Goal: Information Seeking & Learning: Compare options

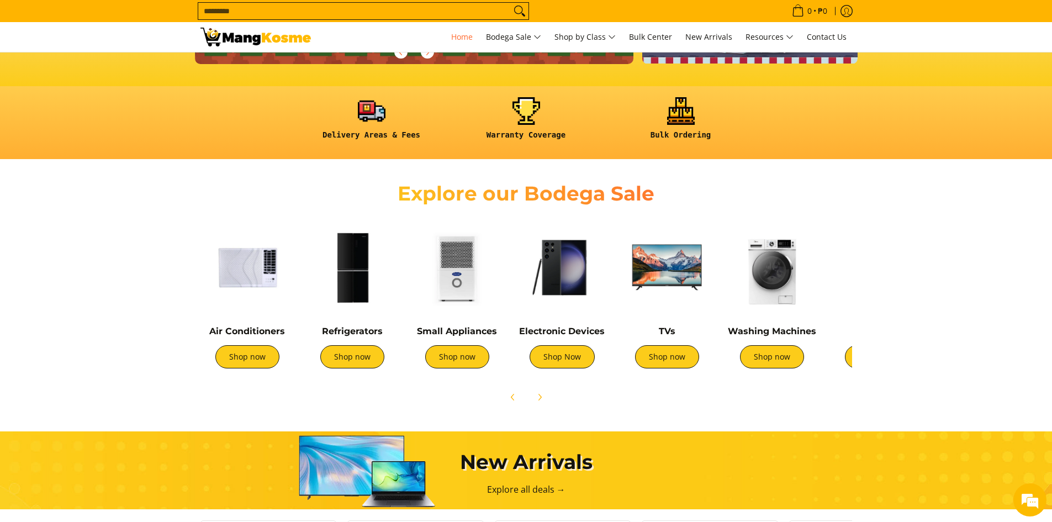
scroll to position [276, 0]
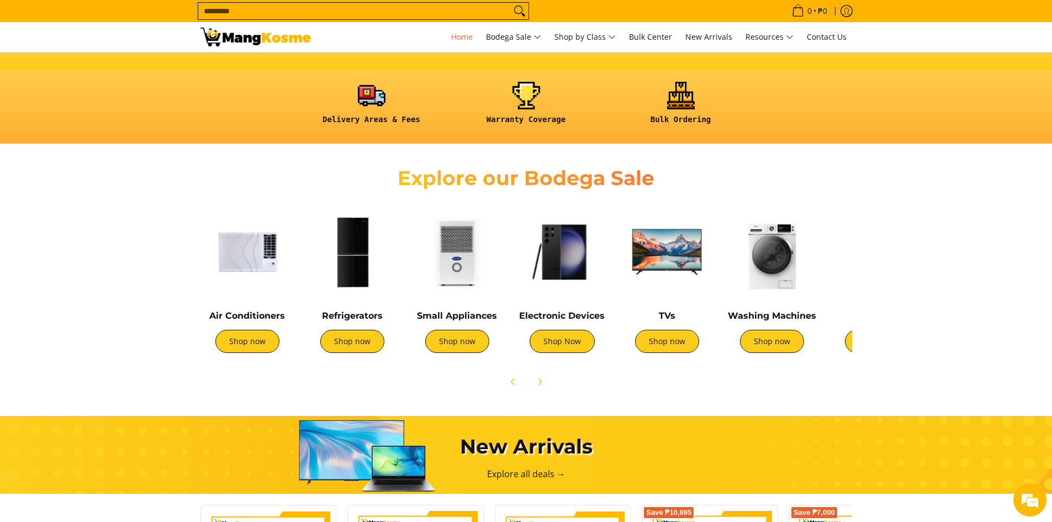
click at [779, 272] on img at bounding box center [772, 252] width 94 height 94
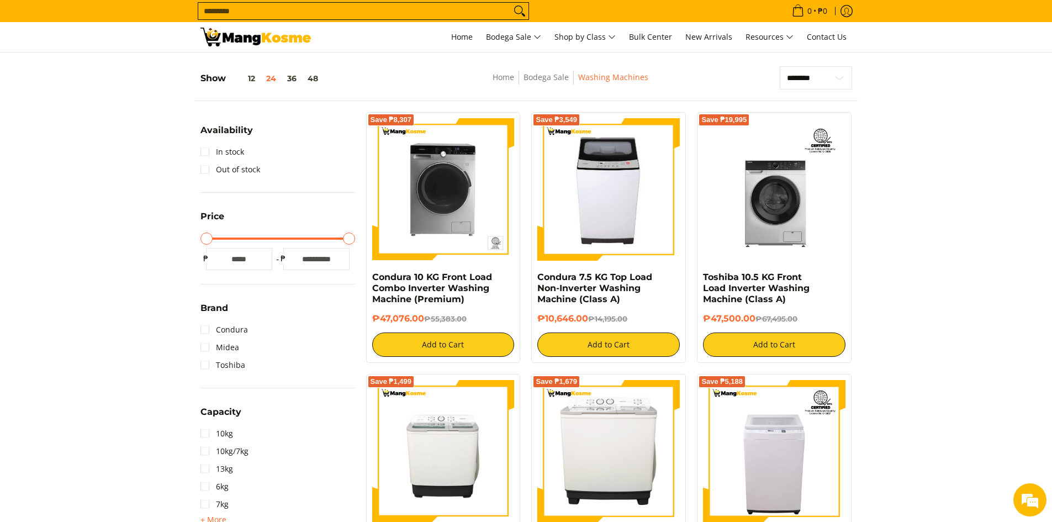
scroll to position [221, 0]
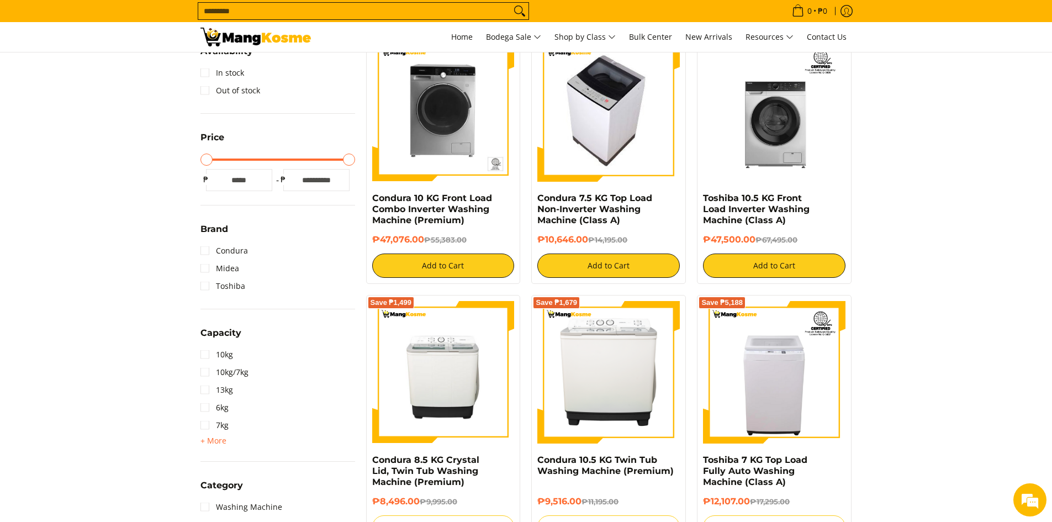
click at [618, 116] on img at bounding box center [609, 110] width 126 height 142
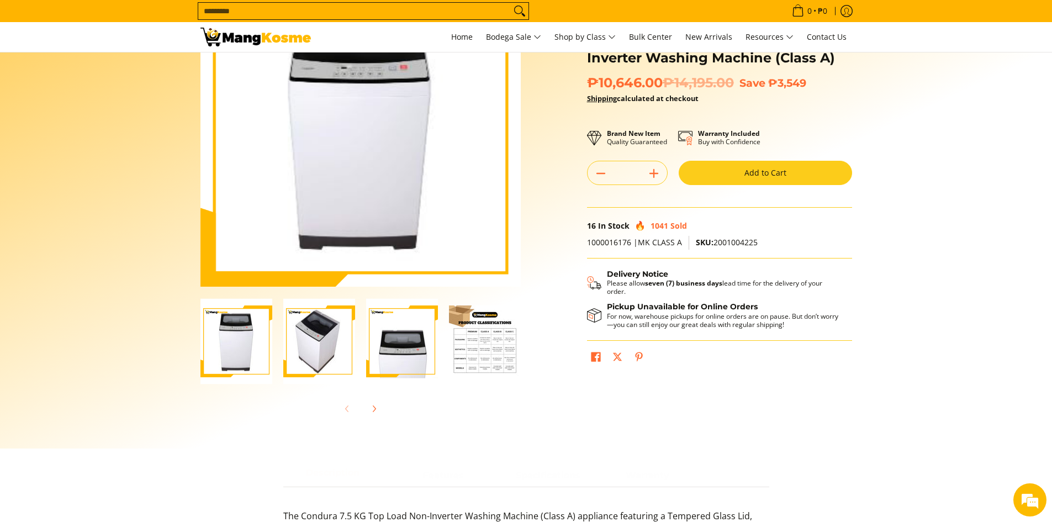
scroll to position [110, 0]
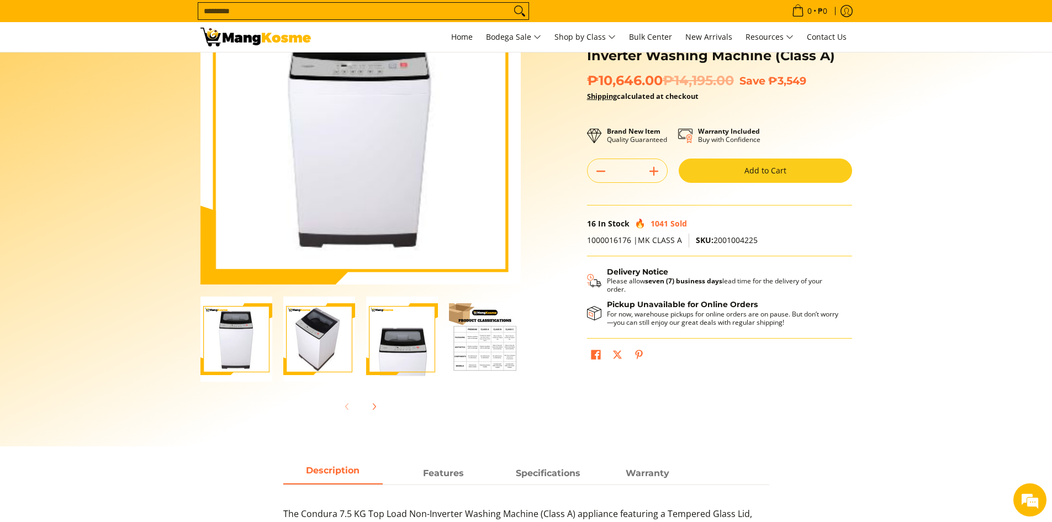
click at [240, 332] on img "condura-7.5kg-topload-non-inverter-washing-machine-class-c-full-view-mang-kosme" at bounding box center [236, 340] width 72 height 86
click at [421, 330] on img "Condura 7.5 KG Top Load Non-Inverter Washing Machine (Class A)-3" at bounding box center [402, 340] width 72 height 86
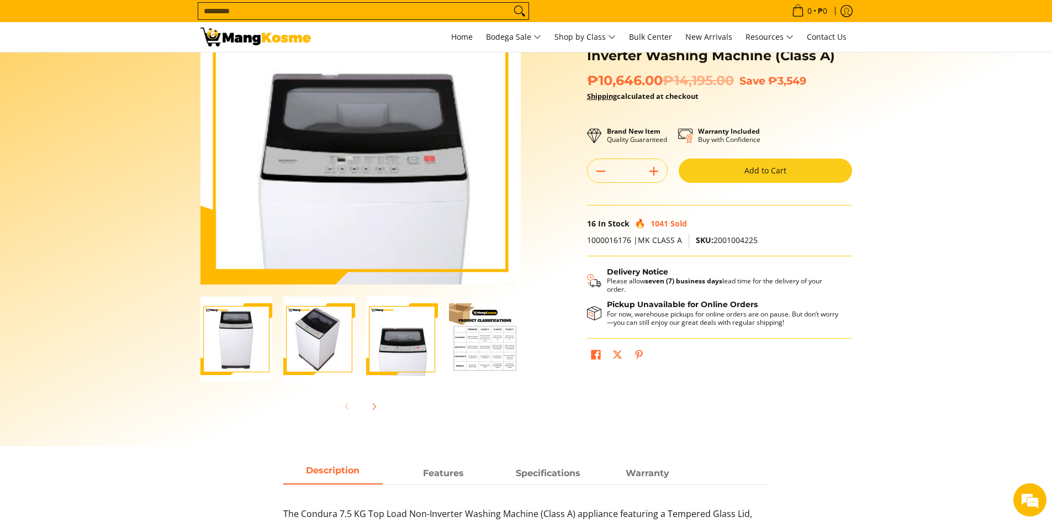
click at [340, 336] on img "Condura 7.5 KG Top Load Non-Inverter Washing Machine (Class A)-2" at bounding box center [319, 340] width 72 height 86
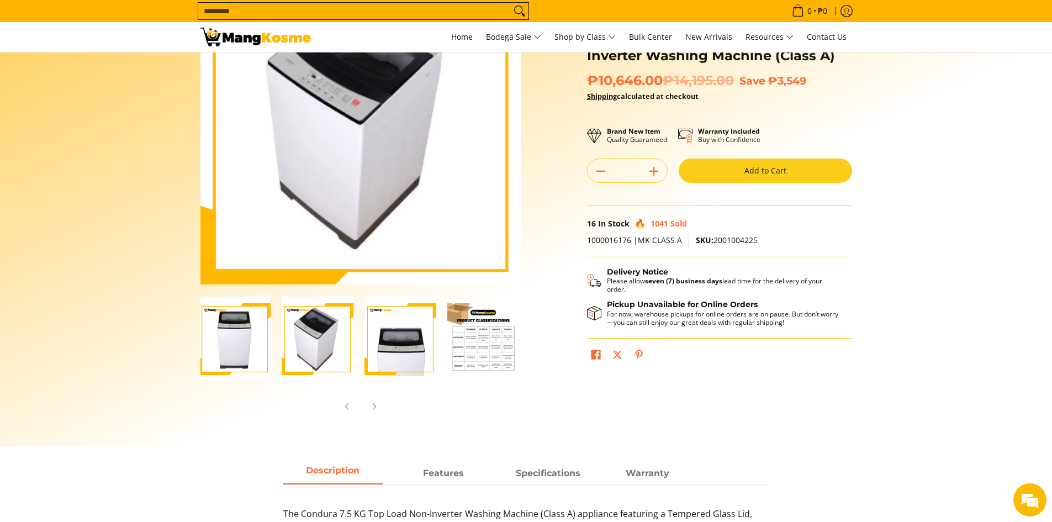
click at [404, 341] on img "Condura 7.5 KG Top Load Non-Inverter Washing Machine (Class A)-3" at bounding box center [400, 340] width 72 height 86
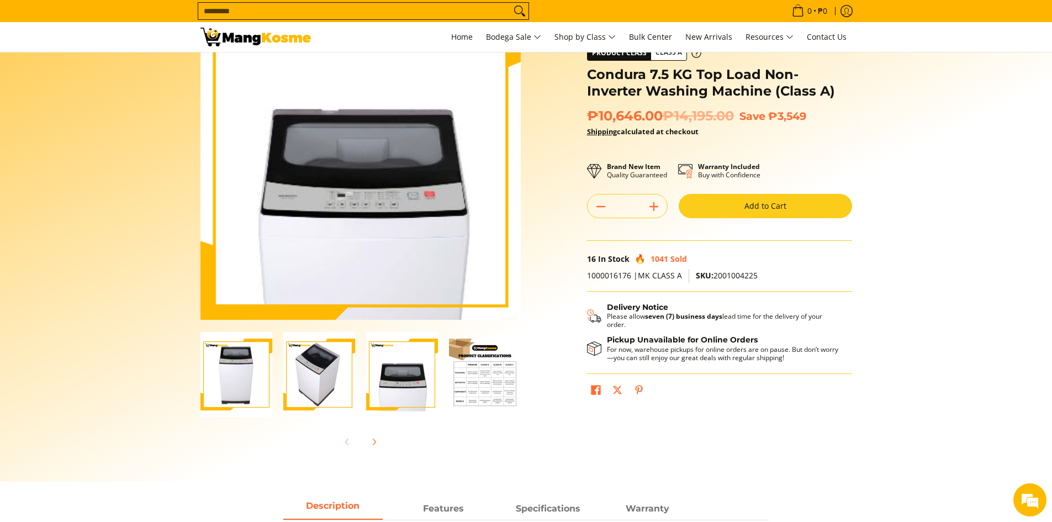
scroll to position [55, 0]
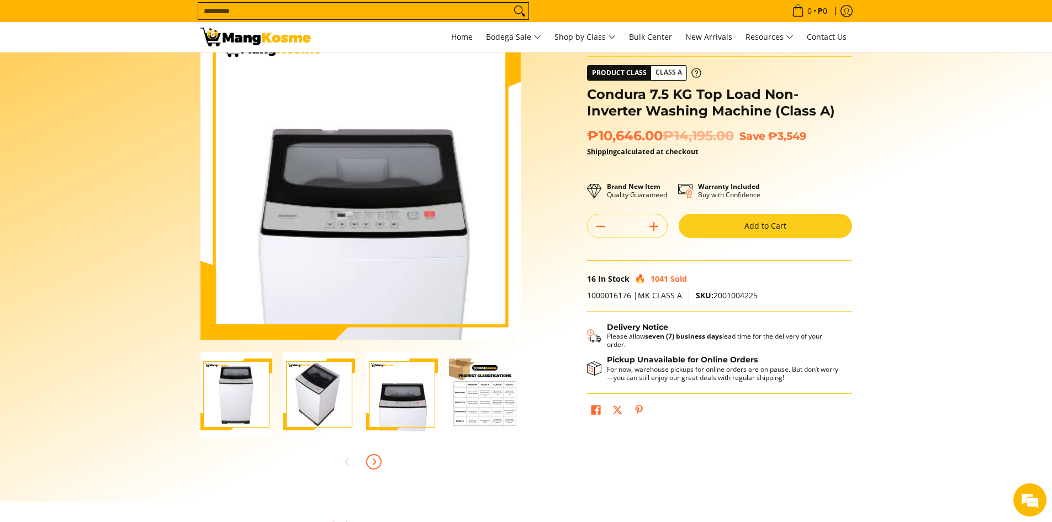
click at [374, 459] on icon "Next" at bounding box center [374, 461] width 3 height 6
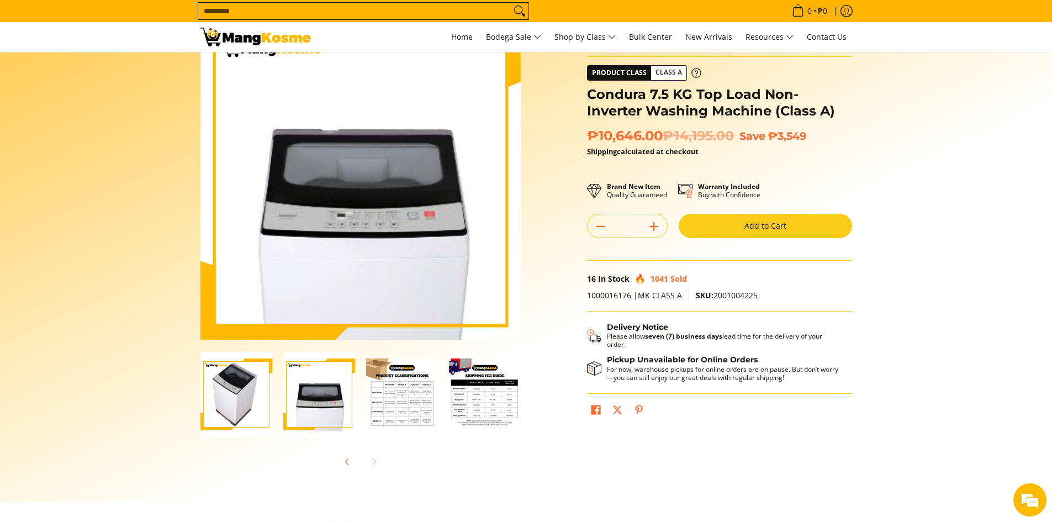
click at [375, 456] on div at bounding box center [360, 462] width 320 height 24
click at [400, 391] on img "Condura 7.5 KG Top Load Non-Inverter Washing Machine (Class A)-4" at bounding box center [402, 394] width 72 height 72
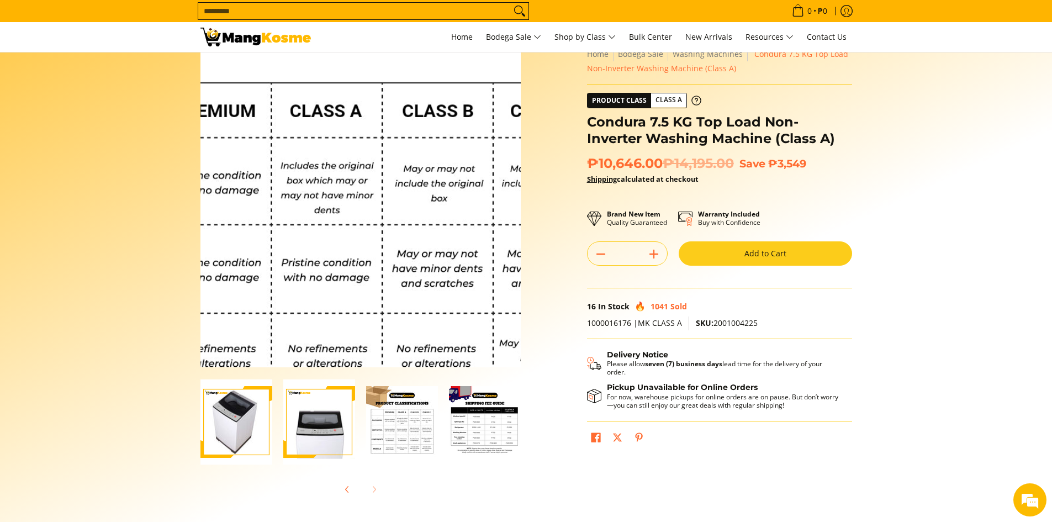
scroll to position [0, 0]
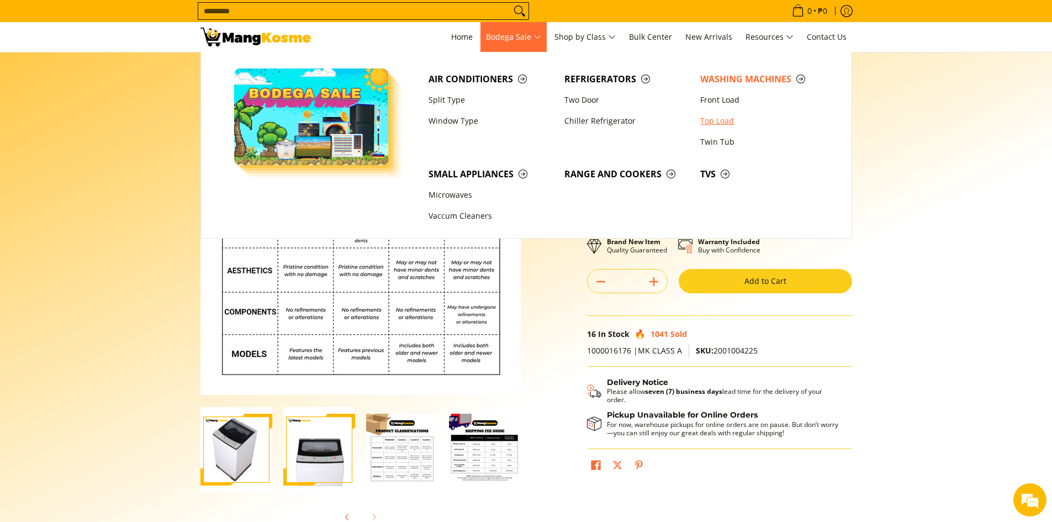
click at [730, 124] on link "Top Load" at bounding box center [763, 120] width 136 height 21
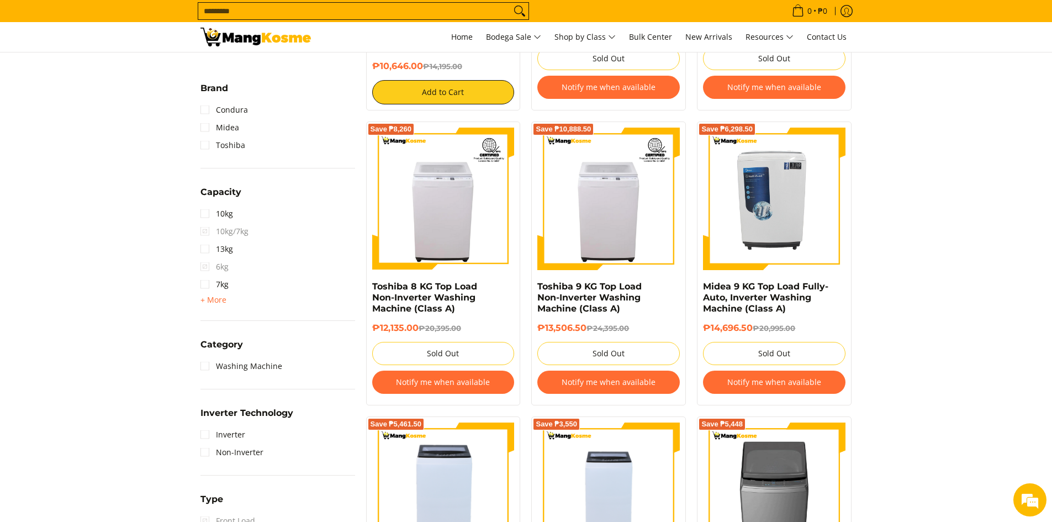
scroll to position [331, 0]
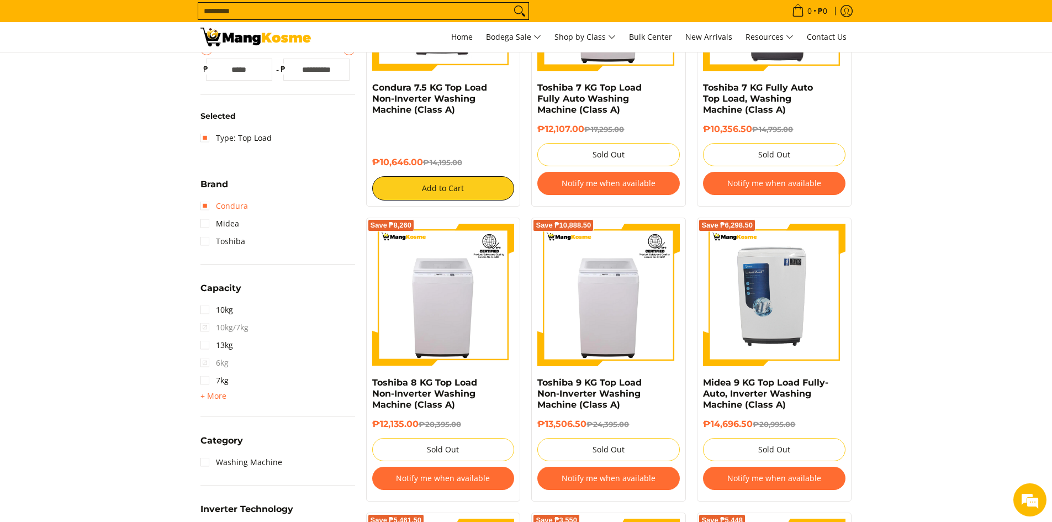
click at [208, 209] on link "Condura" at bounding box center [223, 206] width 47 height 18
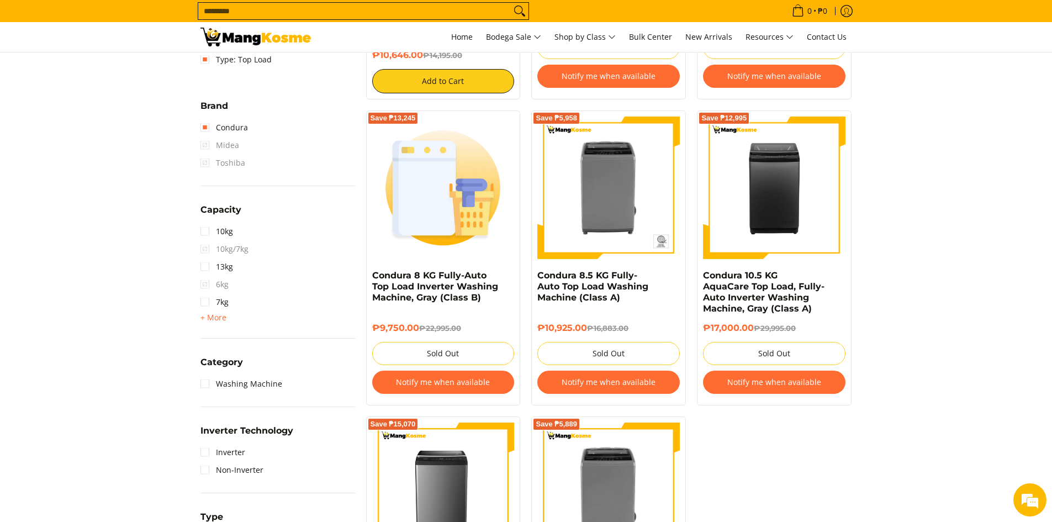
scroll to position [432, 0]
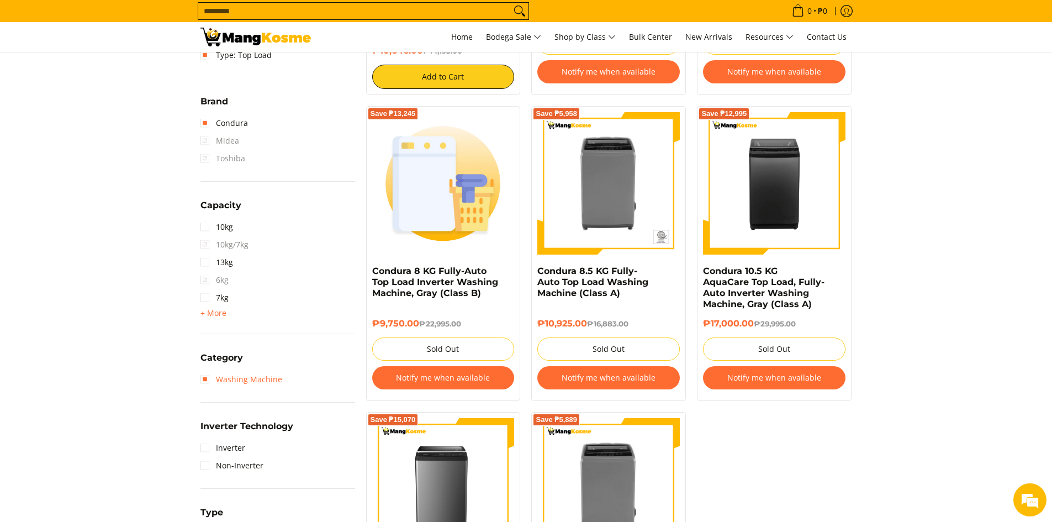
click at [205, 382] on link "Washing Machine" at bounding box center [241, 380] width 82 height 18
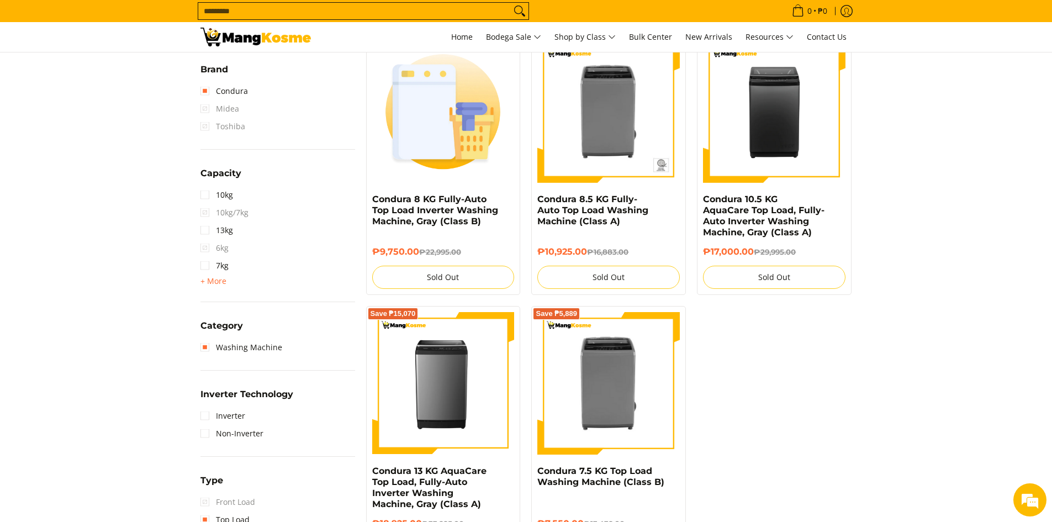
scroll to position [487, 0]
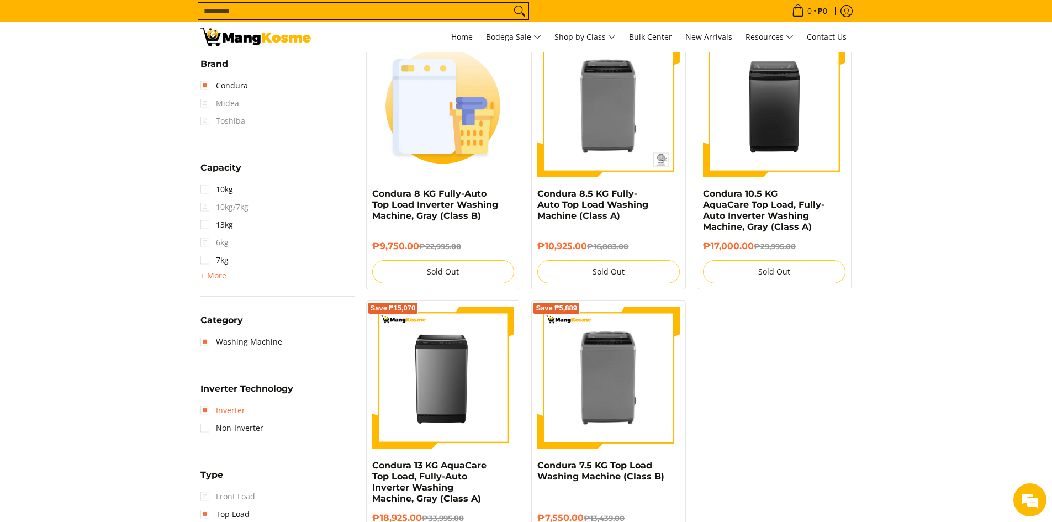
click at [210, 413] on link "Inverter" at bounding box center [222, 410] width 45 height 18
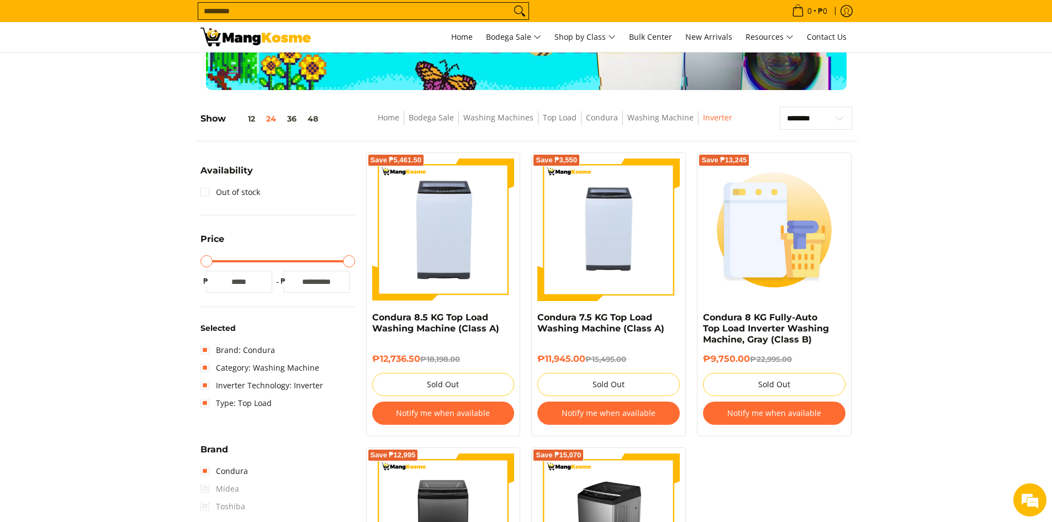
scroll to position [101, 0]
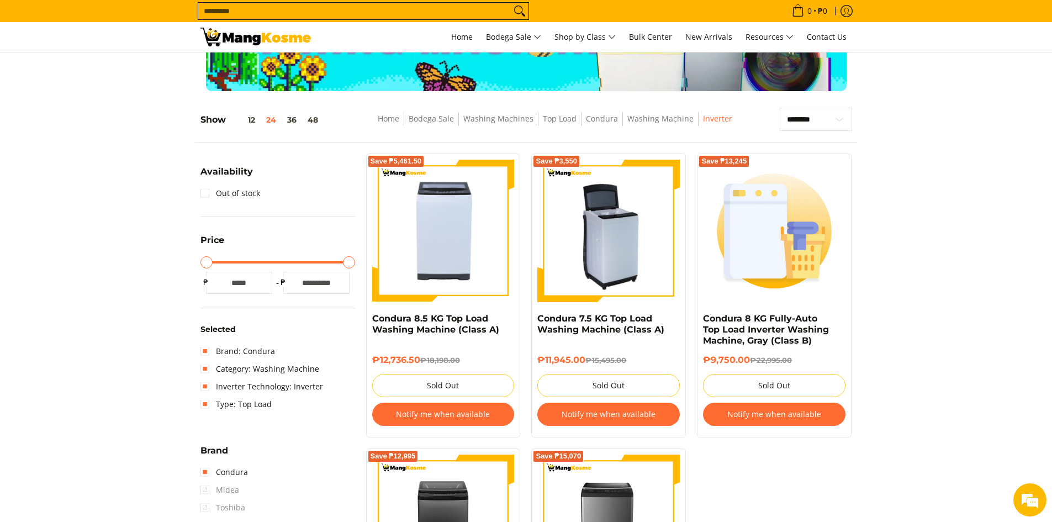
click at [618, 250] on img at bounding box center [608, 231] width 142 height 142
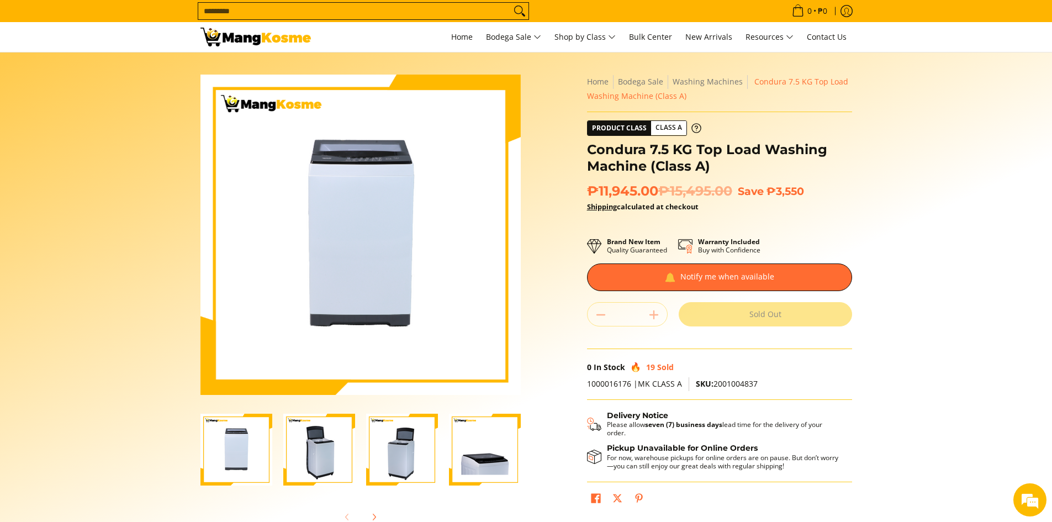
click at [328, 441] on img "Condura 7.5 KG Top Load Washing Machine (Class A)-2" at bounding box center [319, 450] width 72 height 72
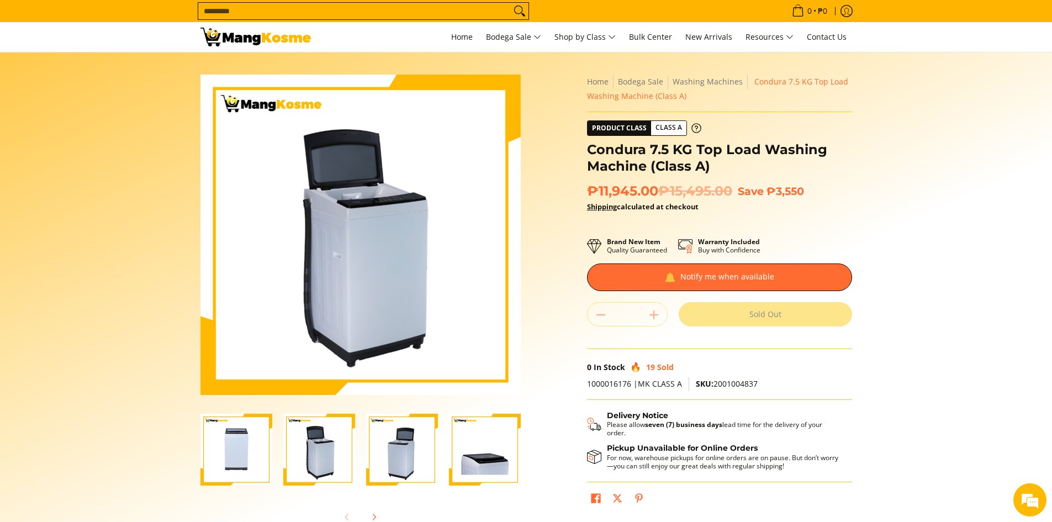
click at [395, 440] on img "Condura 7.5 KG Top Load Washing Machine (Class A)-3" at bounding box center [402, 450] width 72 height 72
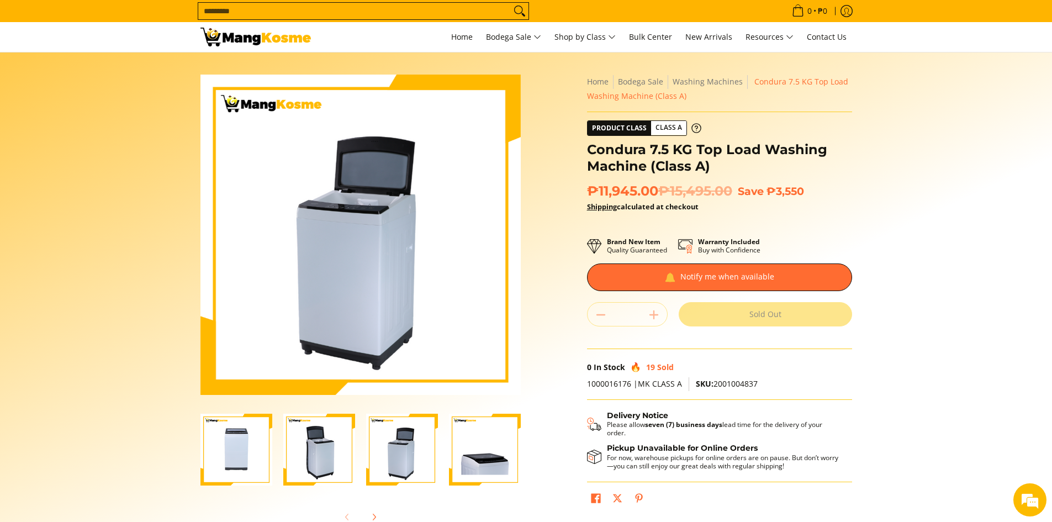
click at [449, 447] on img "Condura 7.5 KG Top Load Washing Machine (Class A)-4" at bounding box center [485, 450] width 72 height 72
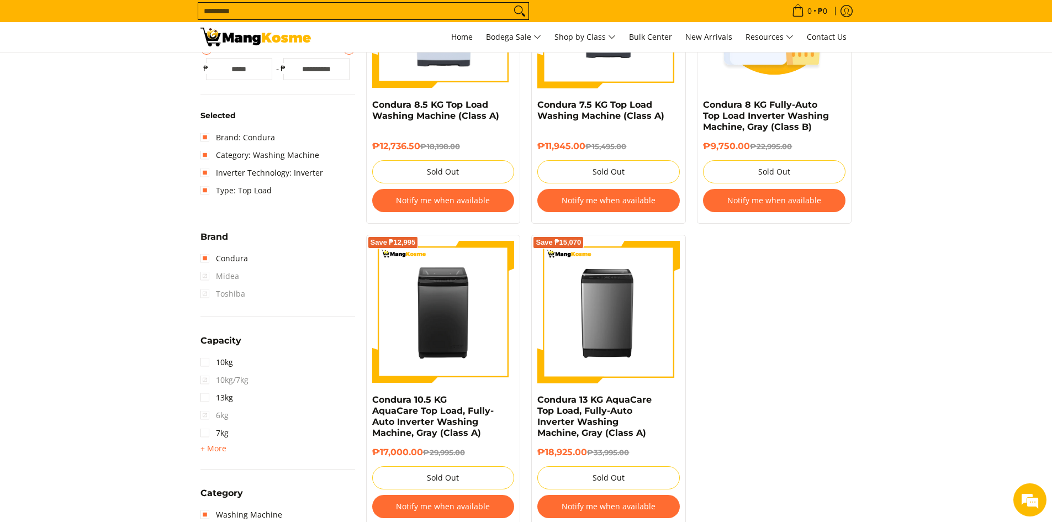
scroll to position [321, 0]
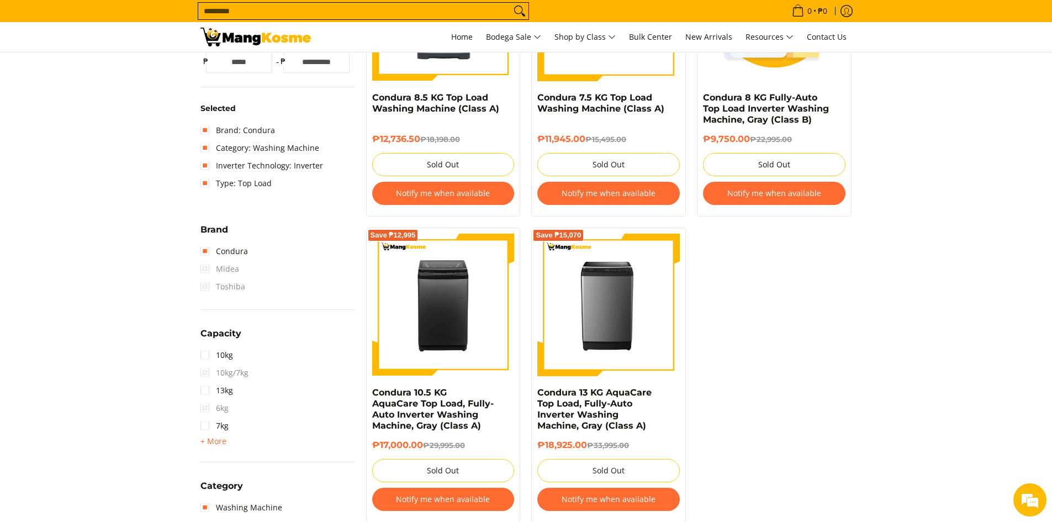
click at [206, 269] on span "Midea" at bounding box center [219, 269] width 39 height 18
click at [205, 252] on link "Condura" at bounding box center [223, 251] width 47 height 18
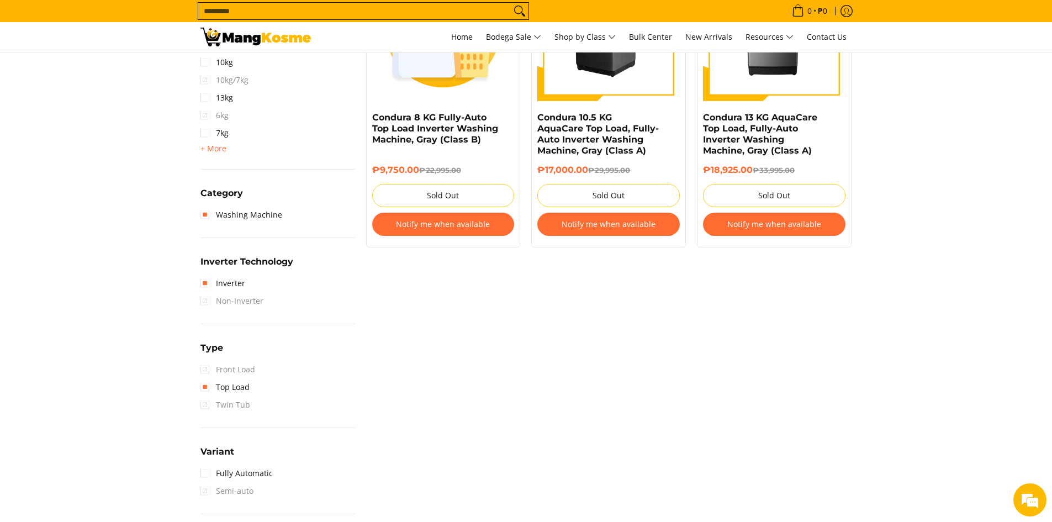
scroll to position [598, 0]
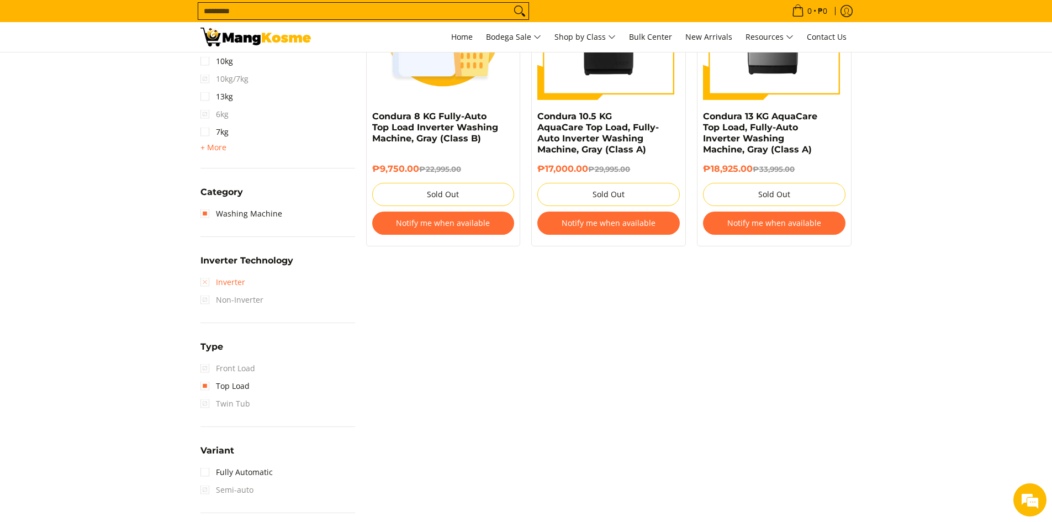
click at [204, 281] on link "Inverter" at bounding box center [222, 282] width 45 height 18
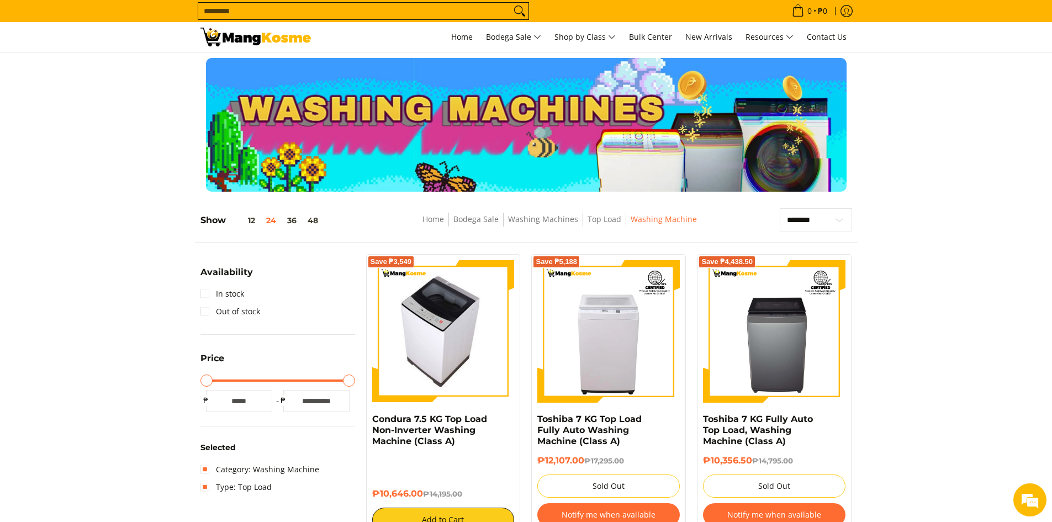
click at [468, 314] on img at bounding box center [443, 331] width 126 height 142
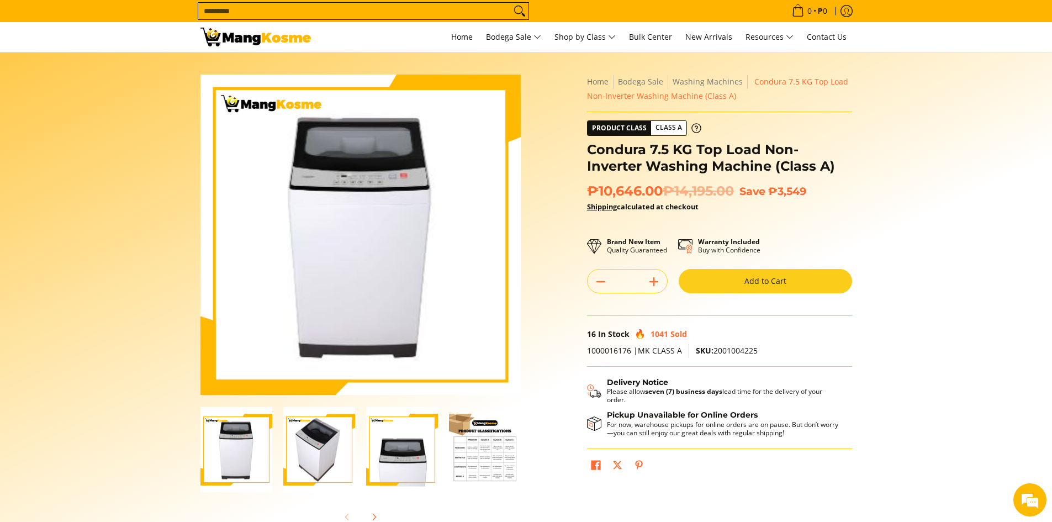
click at [321, 438] on img "Condura 7.5 KG Top Load Non-Inverter Washing Machine (Class A)-2" at bounding box center [319, 450] width 72 height 86
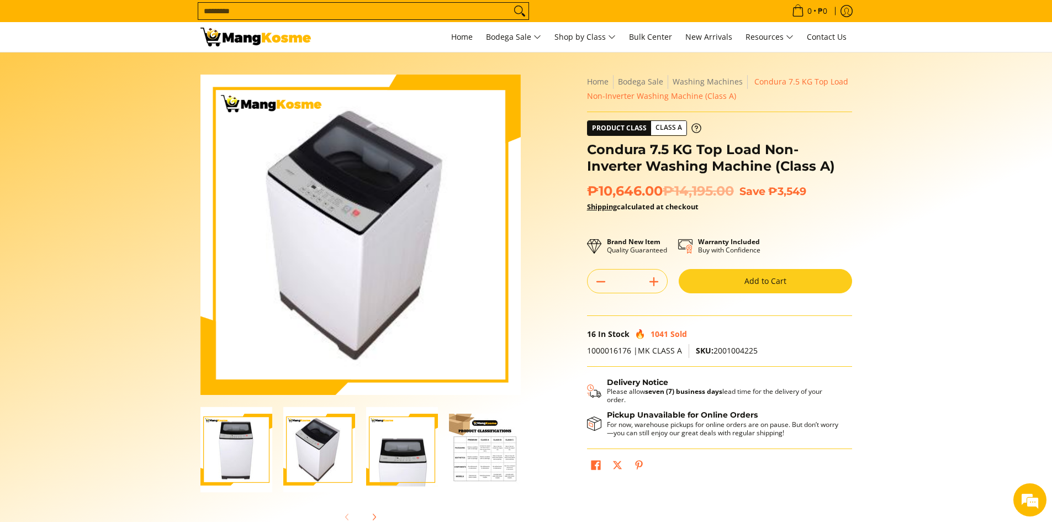
click at [228, 430] on img "condura-7.5kg-topload-non-inverter-washing-machine-class-c-full-view-mang-kosme" at bounding box center [236, 450] width 72 height 86
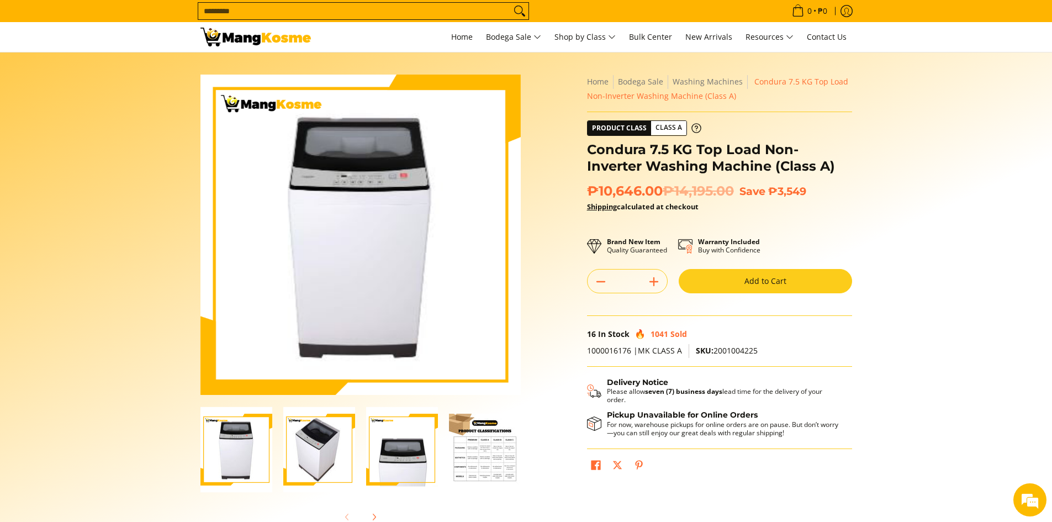
click at [304, 444] on img "Condura 7.5 KG Top Load Non-Inverter Washing Machine (Class A)-2" at bounding box center [319, 450] width 72 height 86
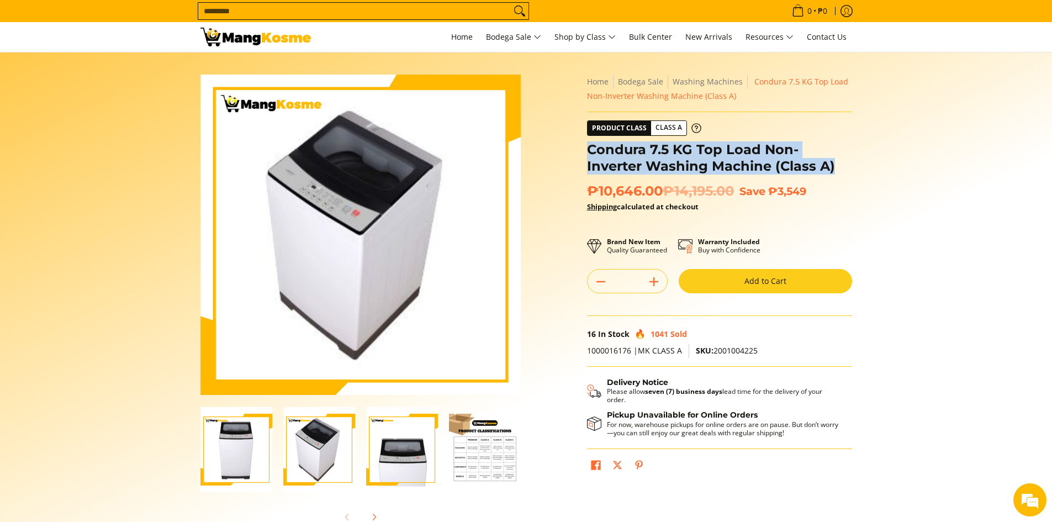
drag, startPoint x: 773, startPoint y: 166, endPoint x: 590, endPoint y: 147, distance: 183.8
click at [590, 147] on h1 "Condura 7.5 KG Top Load Non-Inverter Washing Machine (Class A)" at bounding box center [719, 157] width 265 height 33
copy h1 "Condura 7.5 KG Top Load Non-Inverter Washing Machine (Class A)"
drag, startPoint x: 388, startPoint y: 77, endPoint x: 415, endPoint y: 138, distance: 66.2
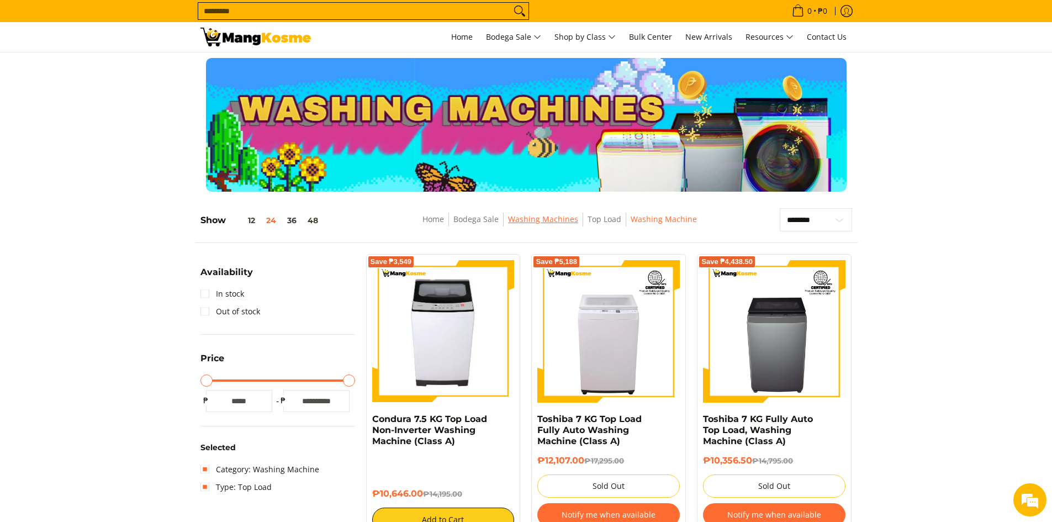
click at [564, 221] on link "Washing Machines" at bounding box center [543, 219] width 70 height 10
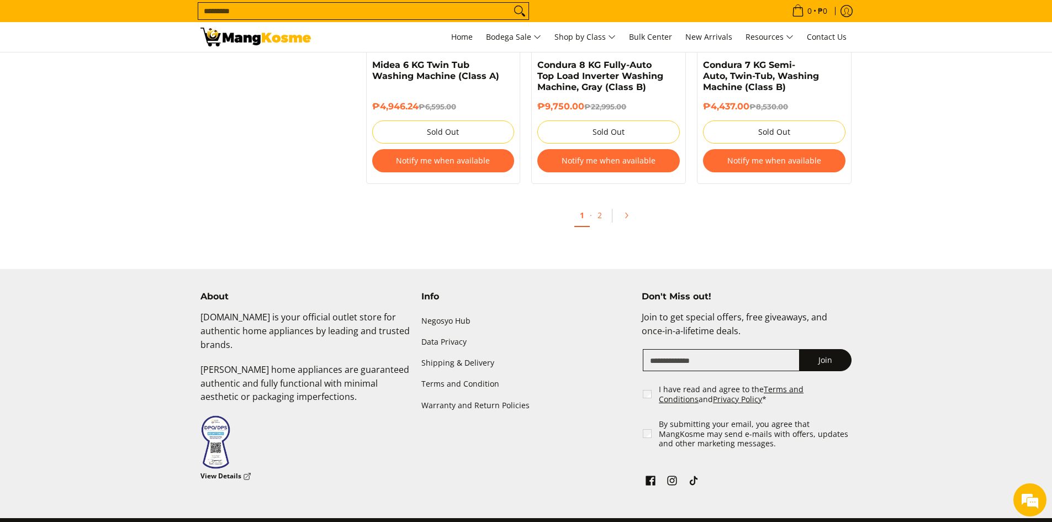
scroll to position [2375, 0]
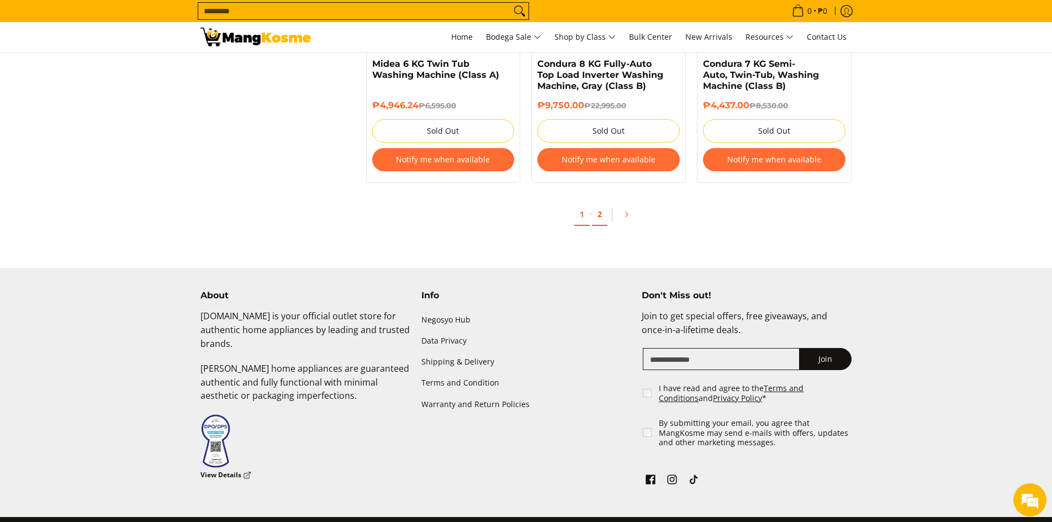
click at [601, 215] on link "2" at bounding box center [599, 214] width 15 height 23
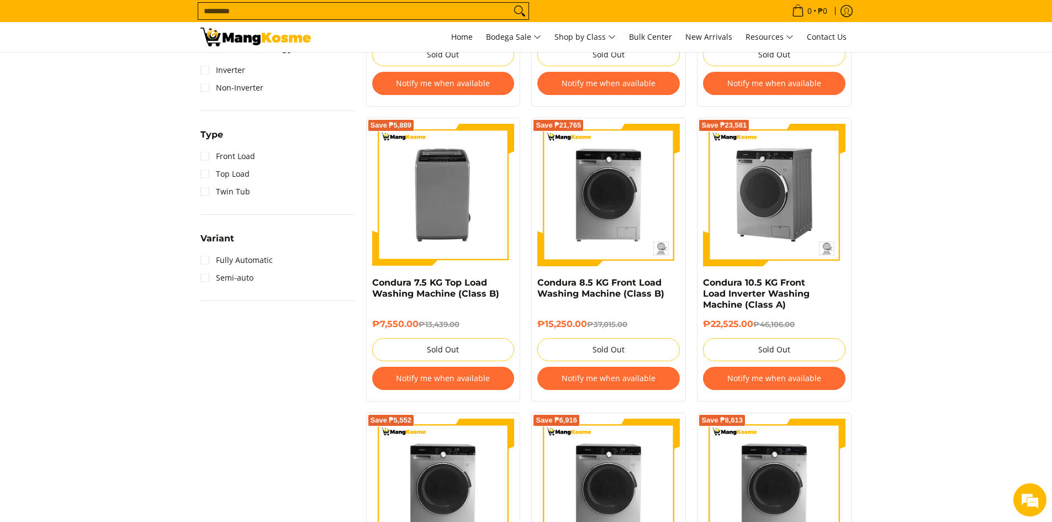
scroll to position [994, 0]
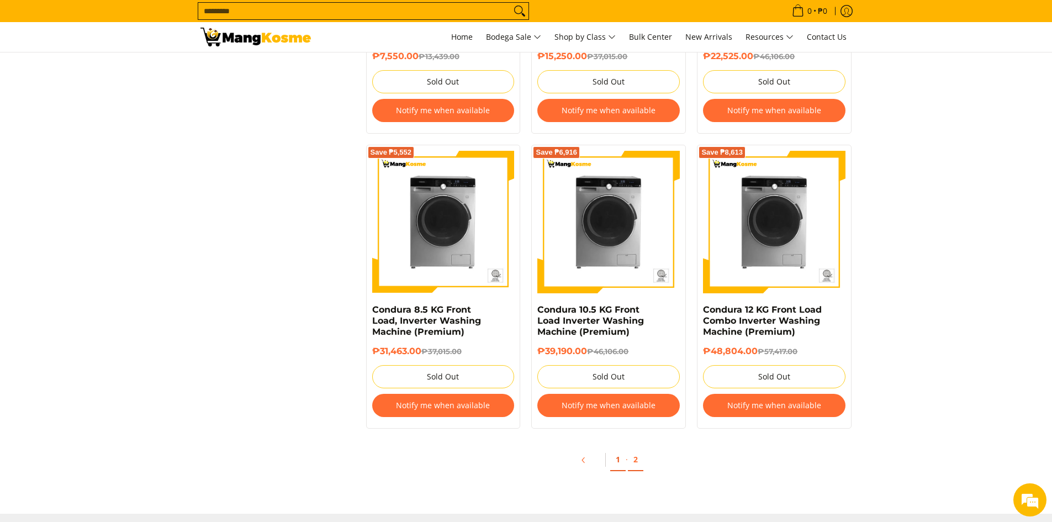
click at [617, 462] on link "1" at bounding box center [617, 459] width 15 height 23
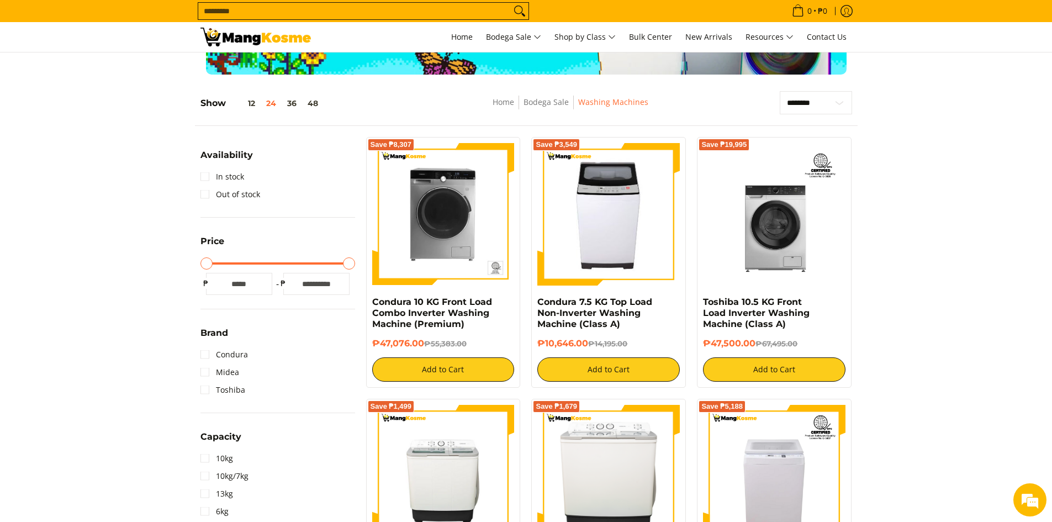
scroll to position [110, 0]
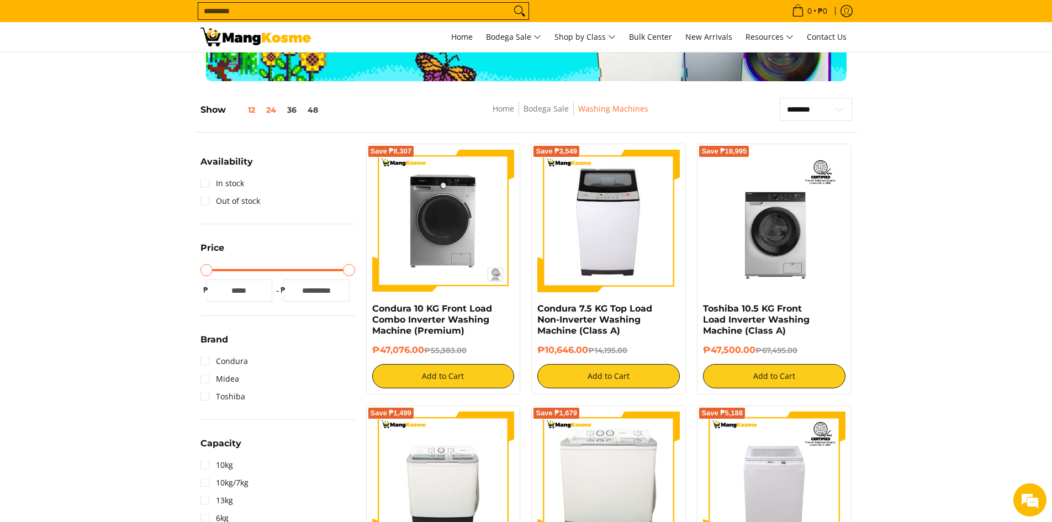
click at [257, 113] on button "12" at bounding box center [243, 109] width 35 height 9
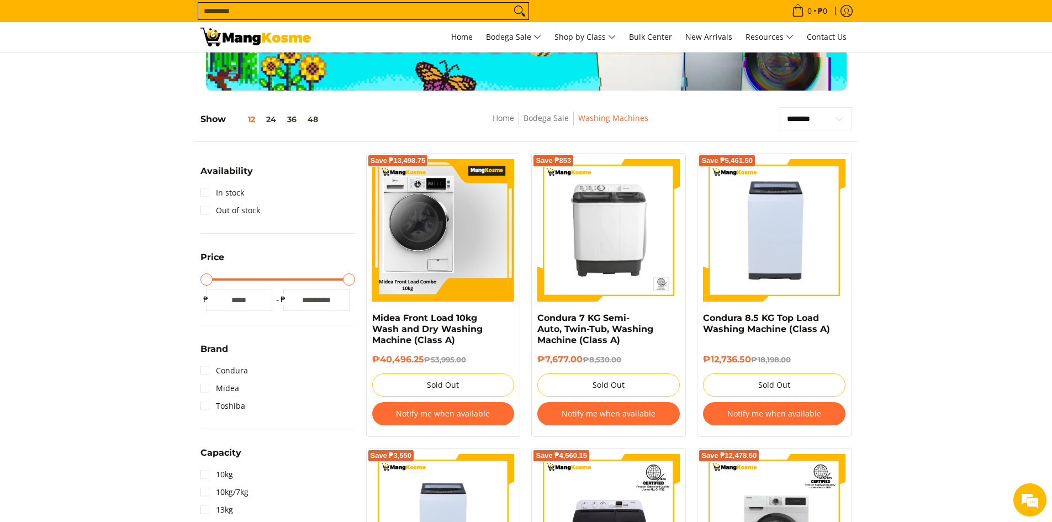
scroll to position [101, 0]
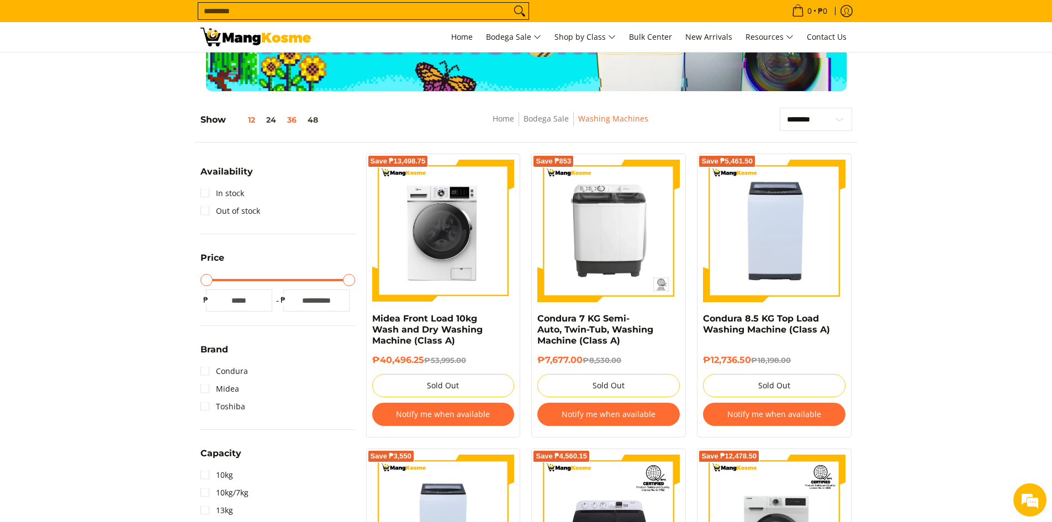
click at [290, 119] on button "36" at bounding box center [292, 119] width 20 height 9
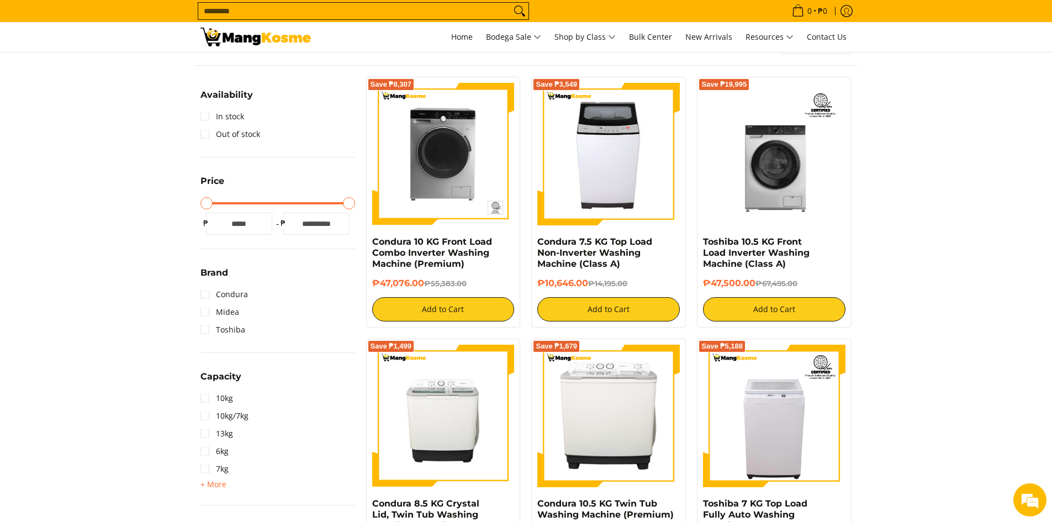
scroll to position [0, 0]
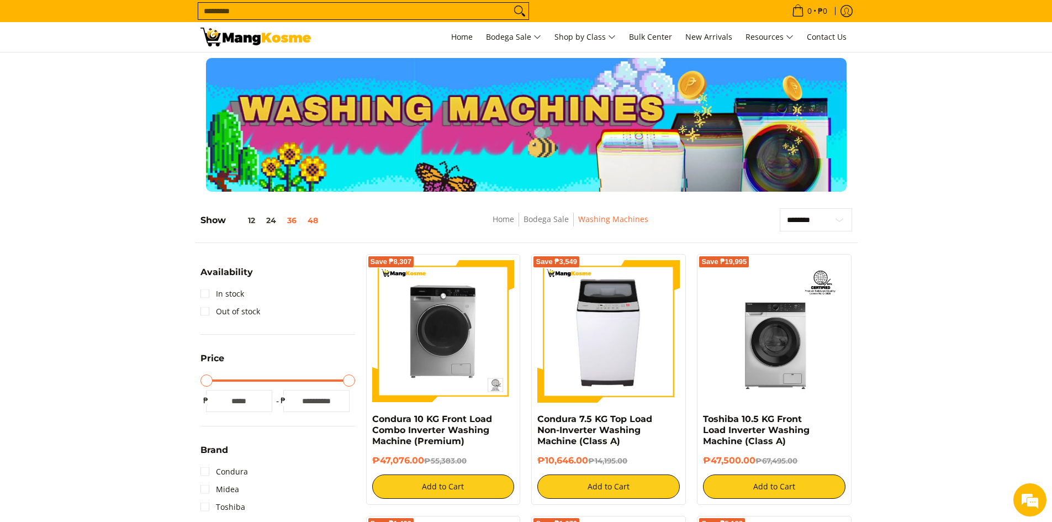
click at [316, 221] on button "48" at bounding box center [313, 220] width 22 height 9
click at [549, 222] on link "Bodega Sale" at bounding box center [546, 219] width 45 height 10
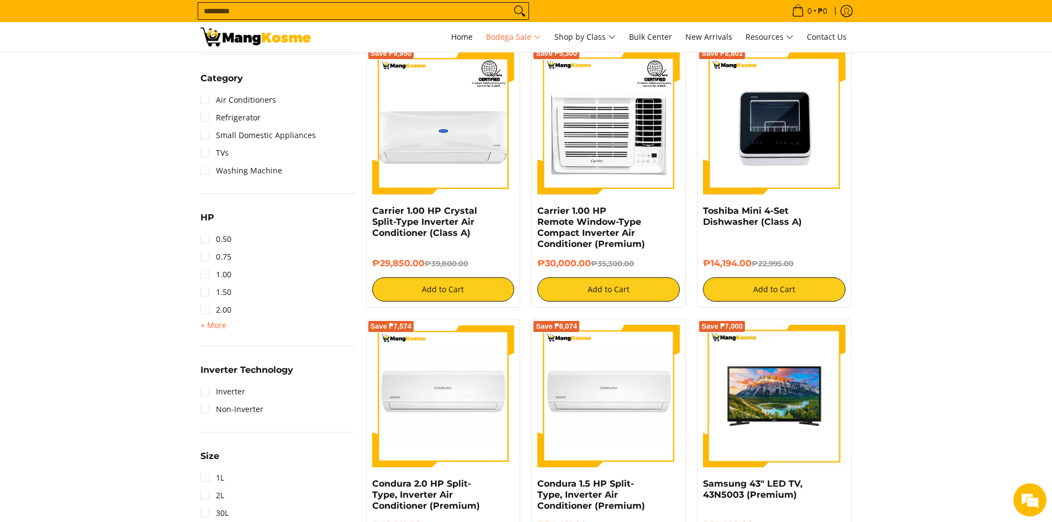
scroll to position [939, 0]
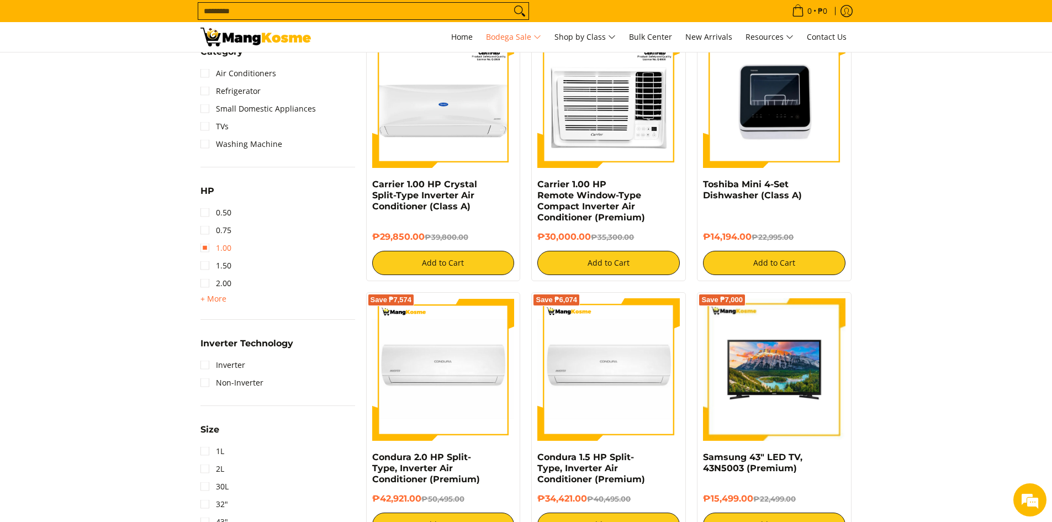
click at [204, 248] on link "1.00" at bounding box center [215, 248] width 31 height 18
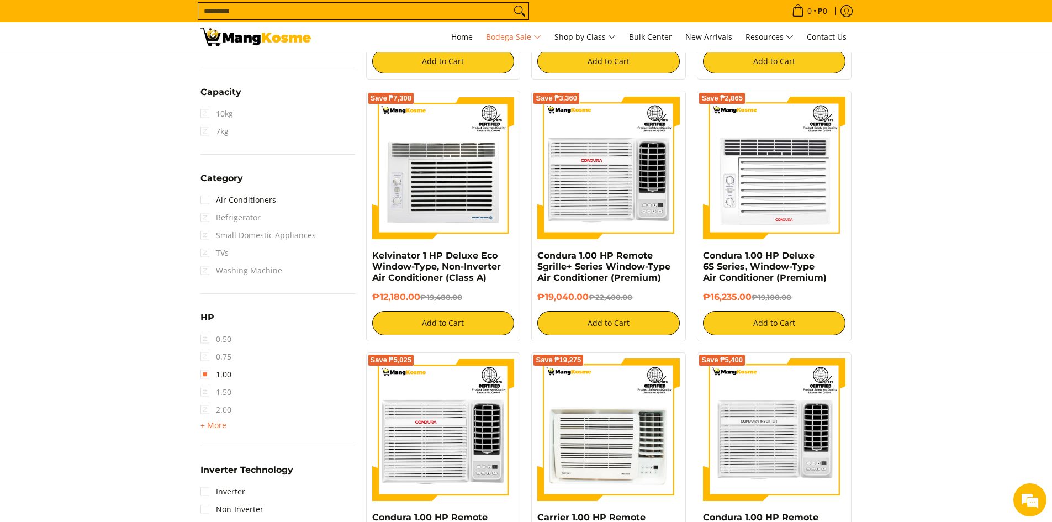
scroll to position [889, 0]
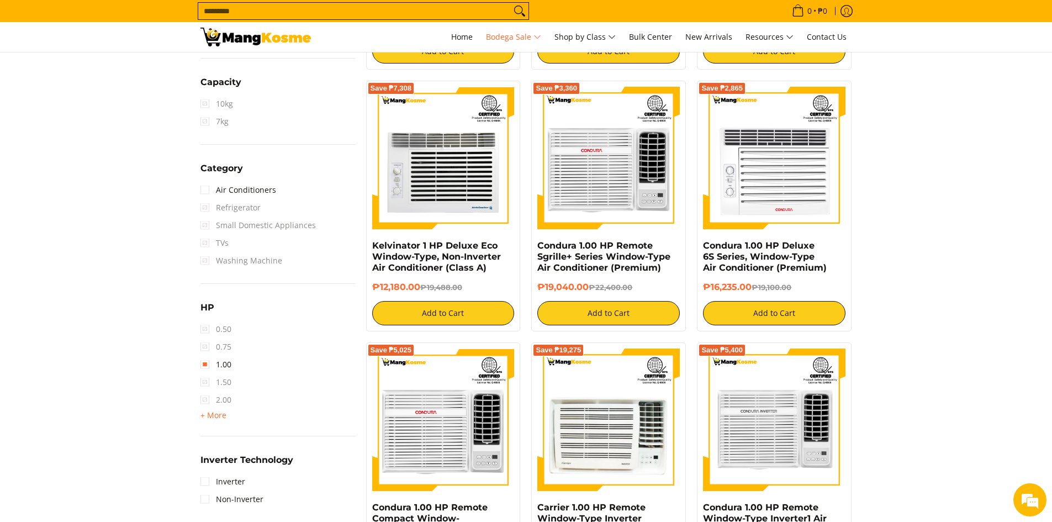
click at [208, 382] on span "1.50" at bounding box center [215, 382] width 31 height 18
click at [207, 364] on link "1.00" at bounding box center [215, 365] width 31 height 18
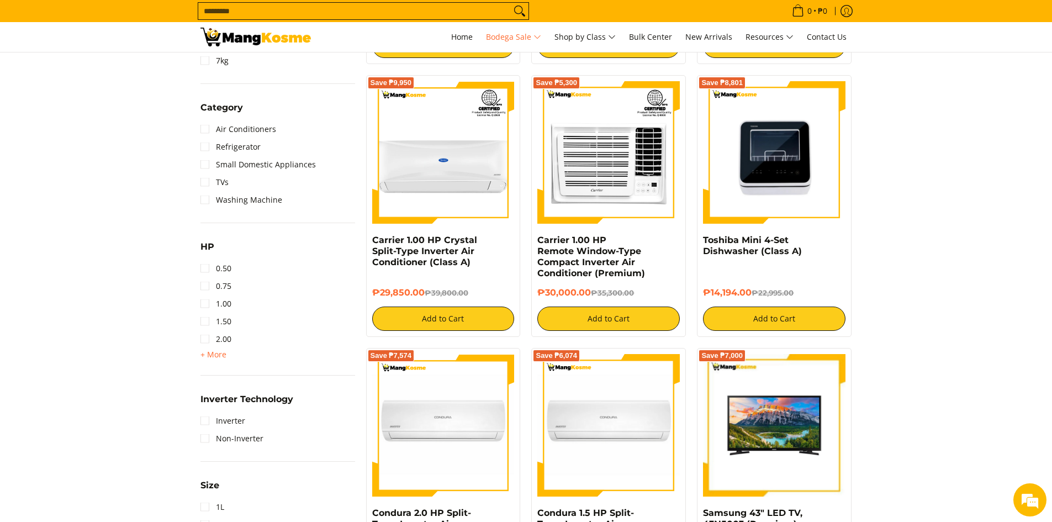
scroll to position [889, 0]
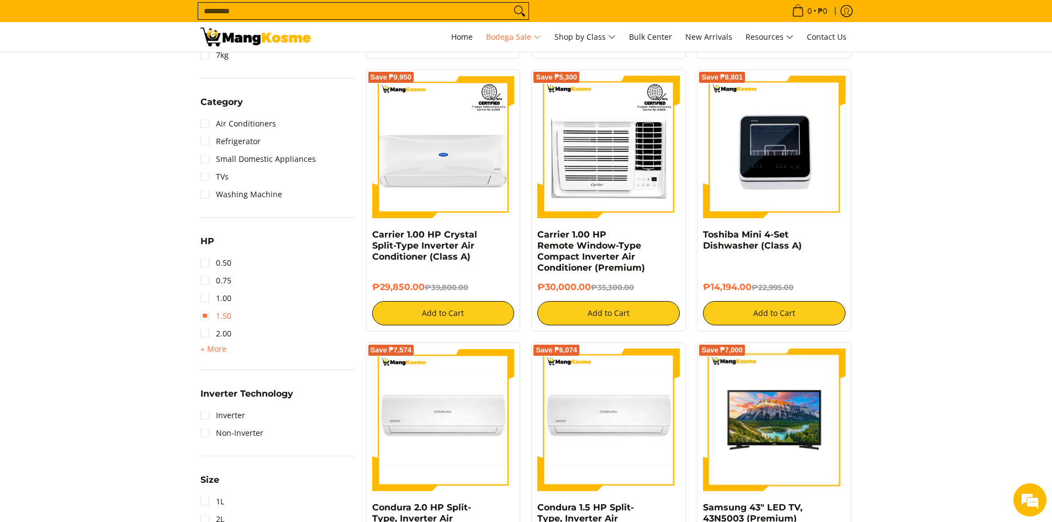
click at [203, 317] on link "1.50" at bounding box center [215, 316] width 31 height 18
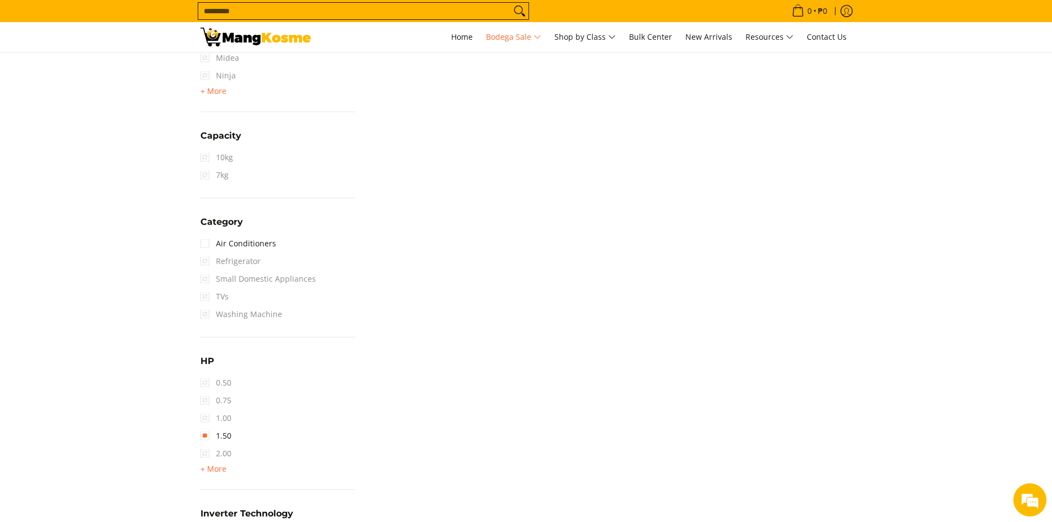
scroll to position [889, 0]
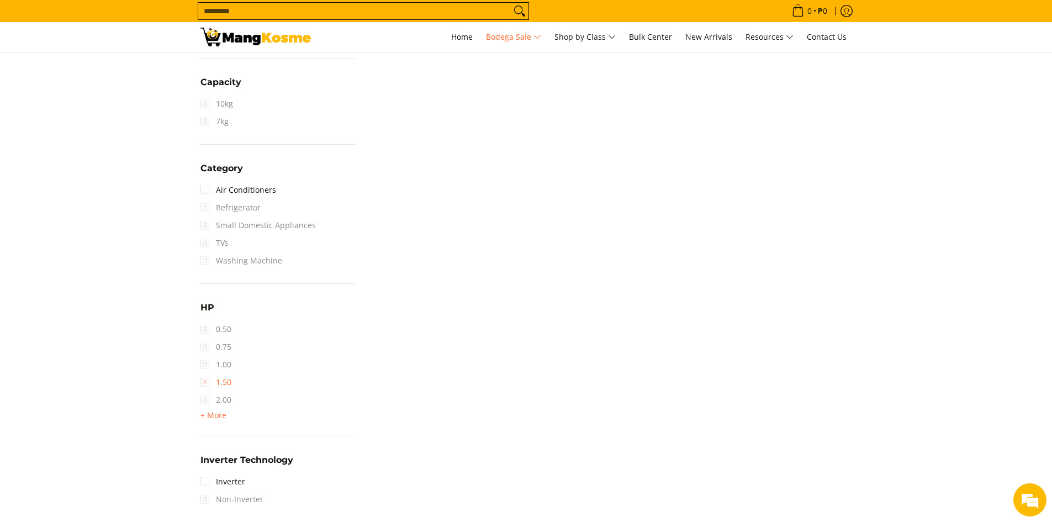
click at [203, 382] on link "1.50" at bounding box center [215, 382] width 31 height 18
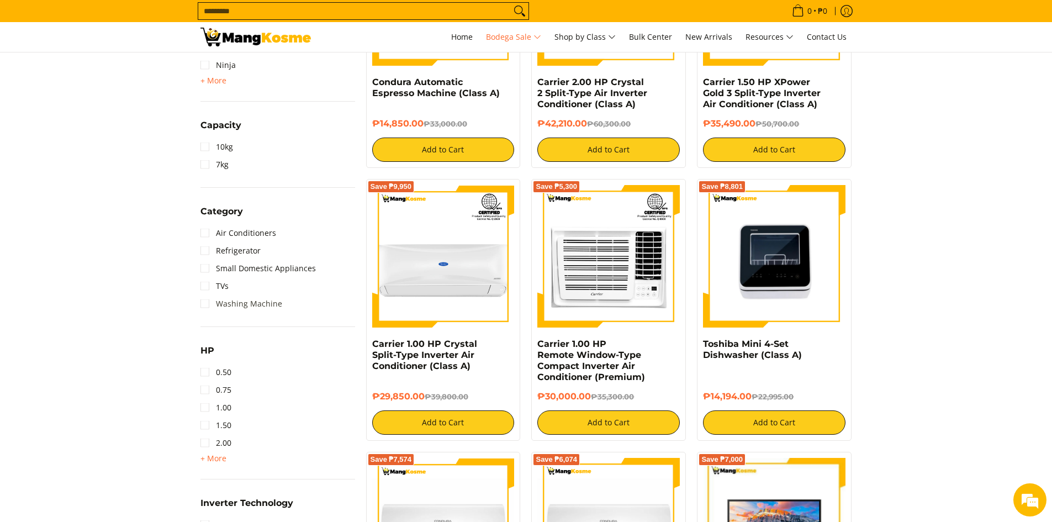
scroll to position [890, 0]
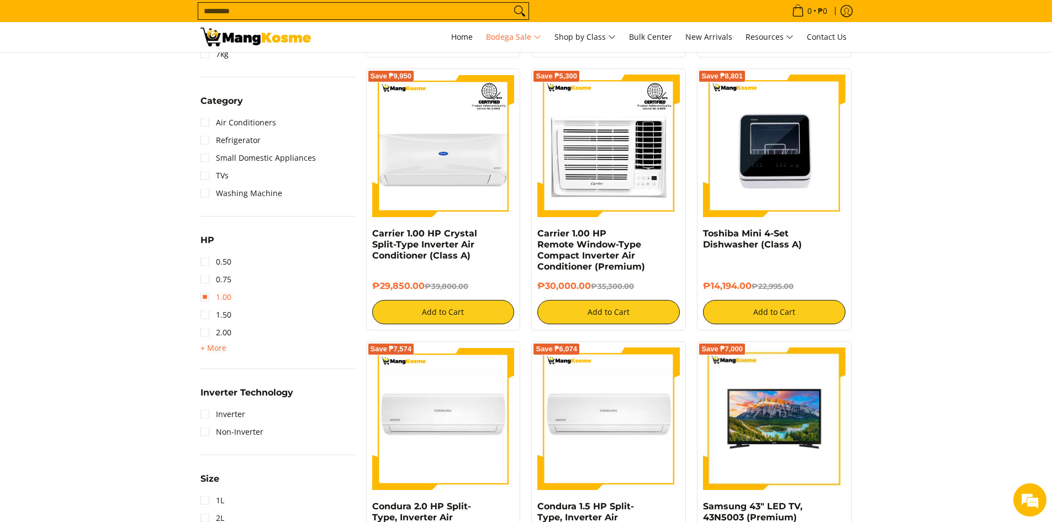
click at [208, 300] on link "1.00" at bounding box center [215, 297] width 31 height 18
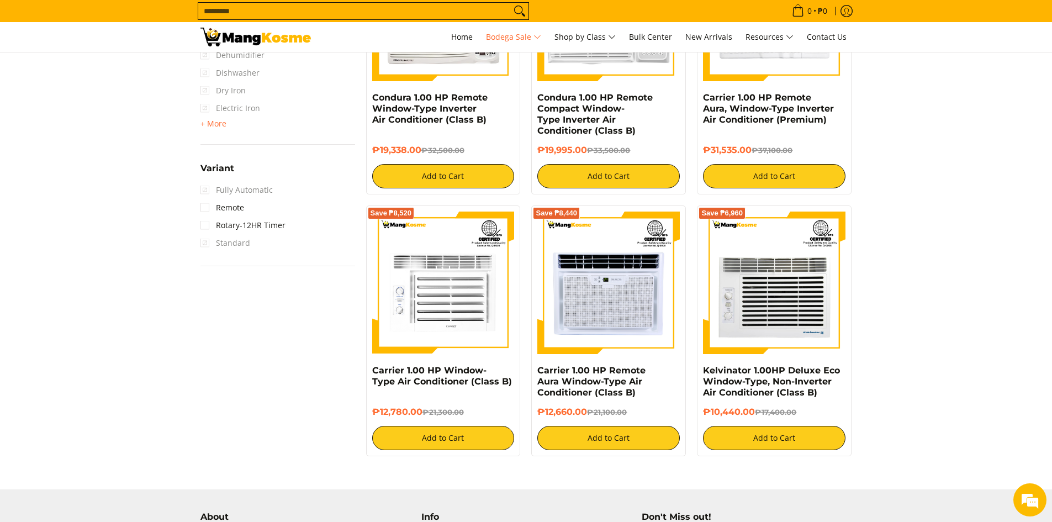
scroll to position [1551, 0]
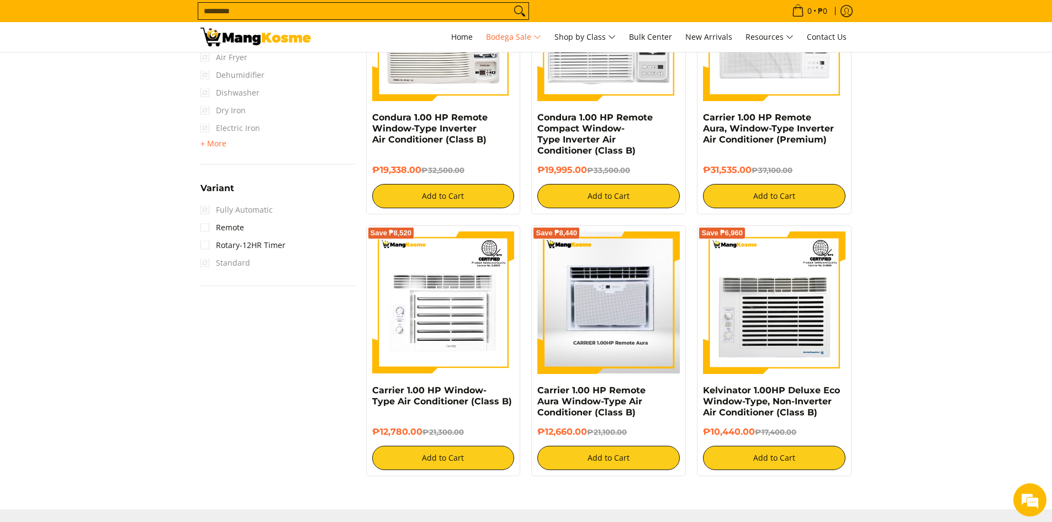
click at [591, 297] on img at bounding box center [608, 302] width 142 height 142
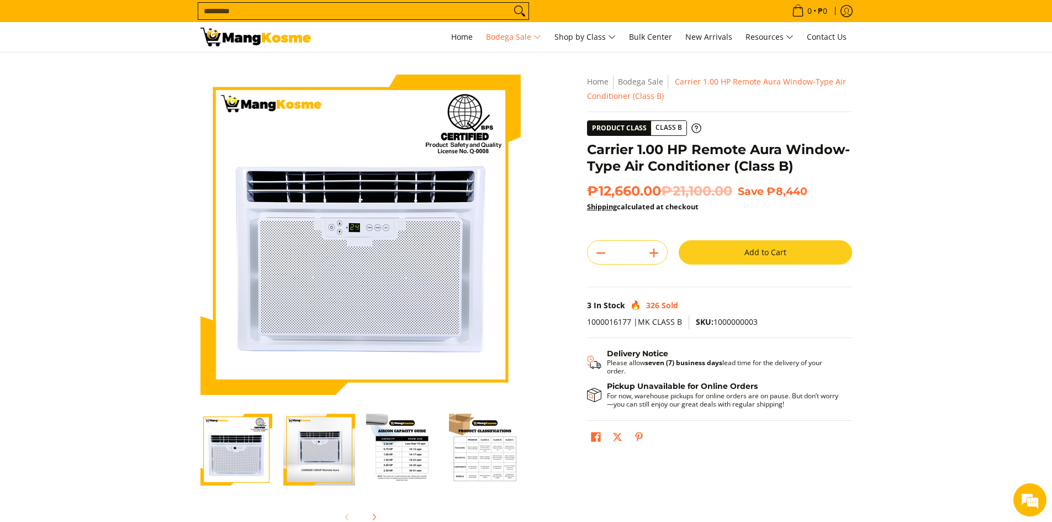
click at [405, 450] on img "Carrier 1.00 HP Remote Aura Window-Type Air Conditioner (Class B)-3" at bounding box center [402, 450] width 72 height 72
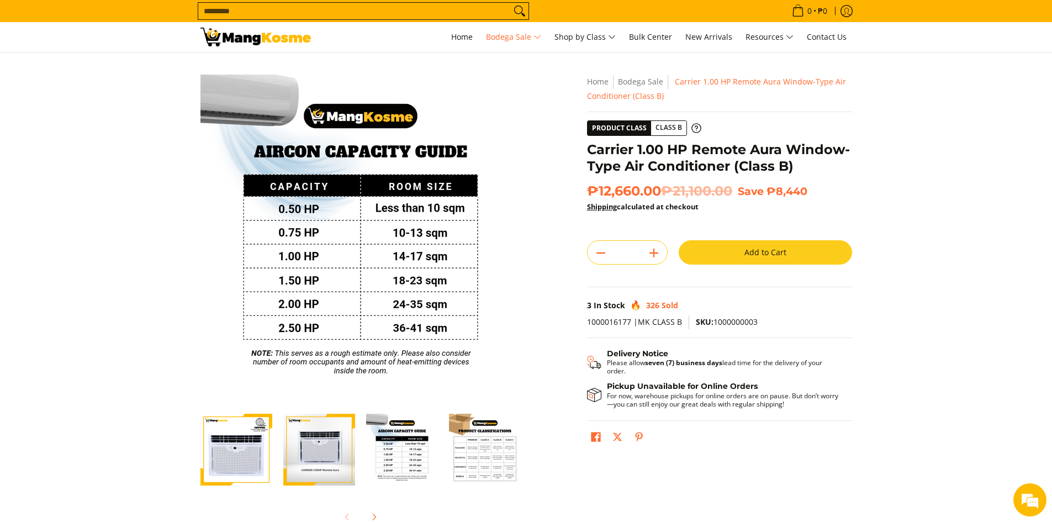
click at [474, 457] on img "Carrier 1.00 HP Remote Aura Window-Type Air Conditioner (Class B)-4" at bounding box center [485, 450] width 72 height 72
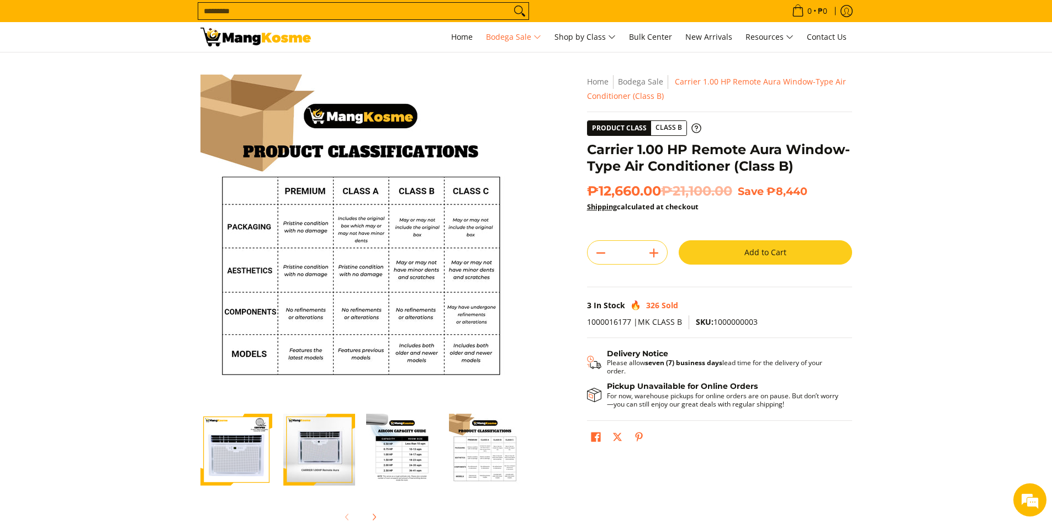
click at [228, 456] on img "Carrier 1.00 HP Remote Aura Window-Type Air Conditioner (Class B)-1" at bounding box center [236, 450] width 72 height 72
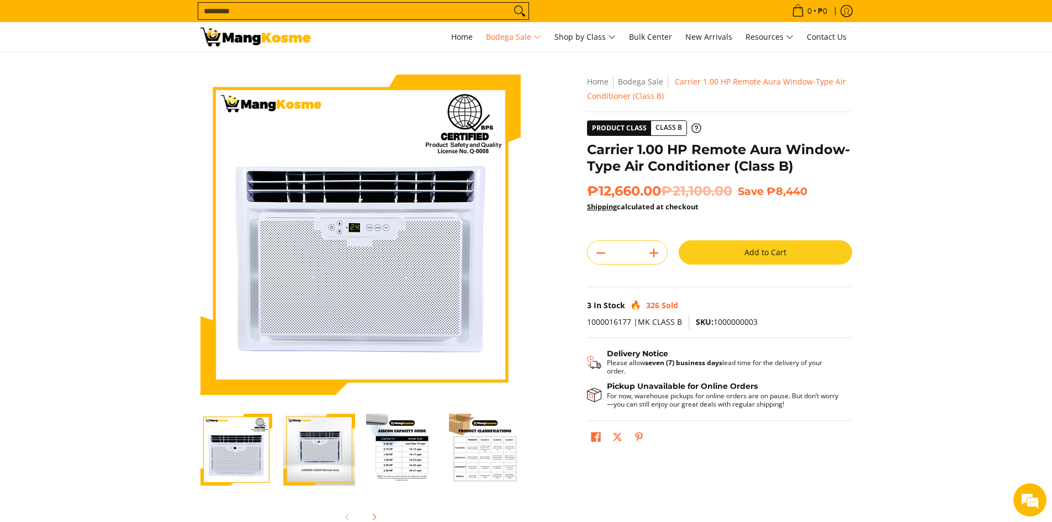
click at [313, 461] on img "carrier remote aura-airon unit-window type-1.00 hp-front view" at bounding box center [319, 450] width 72 height 72
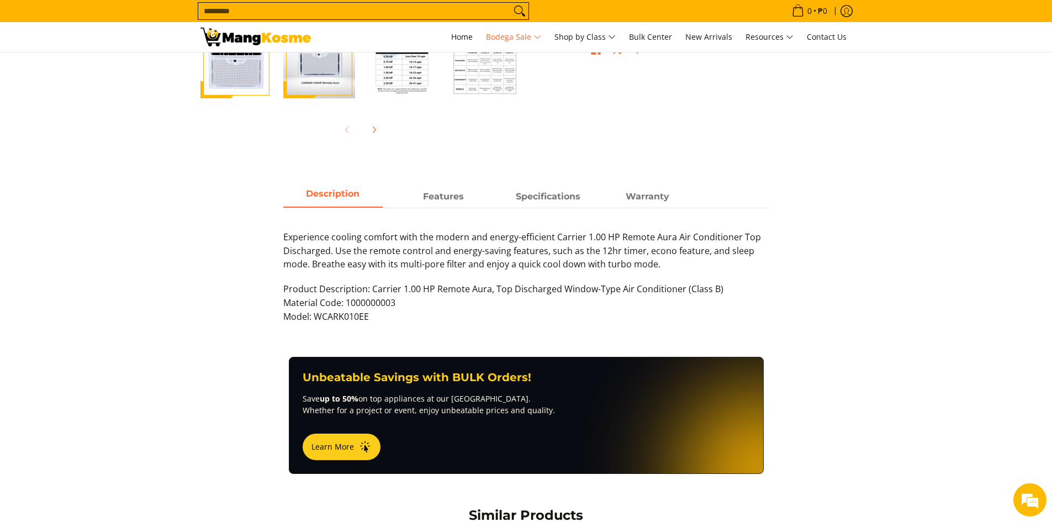
scroll to position [387, 0]
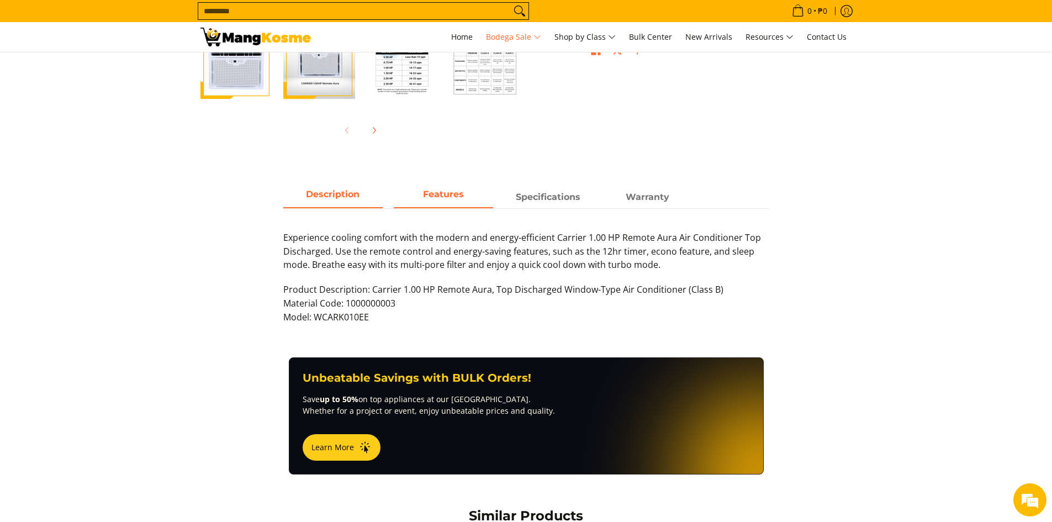
click at [457, 195] on span "Features" at bounding box center [443, 197] width 99 height 20
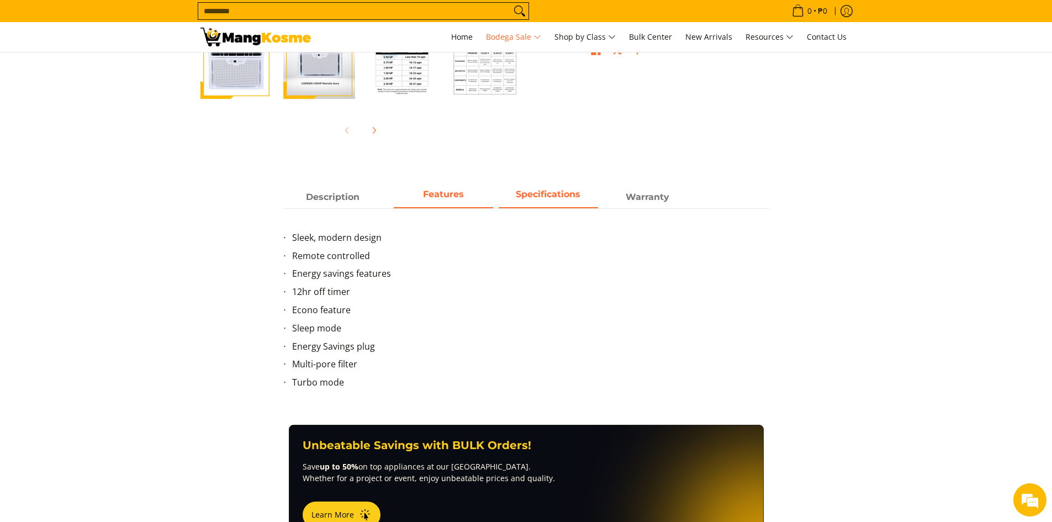
click at [560, 197] on span "Specifications" at bounding box center [548, 197] width 99 height 20
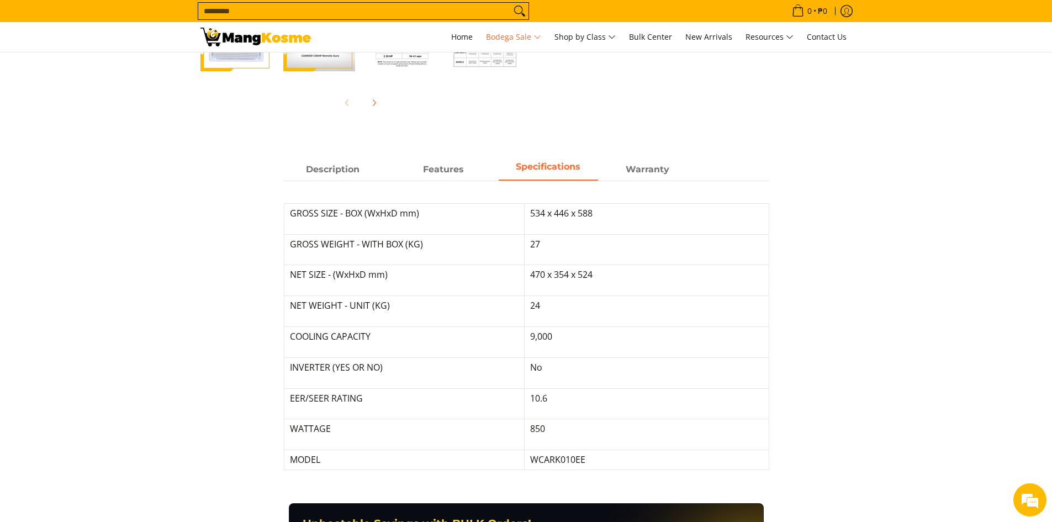
scroll to position [442, 0]
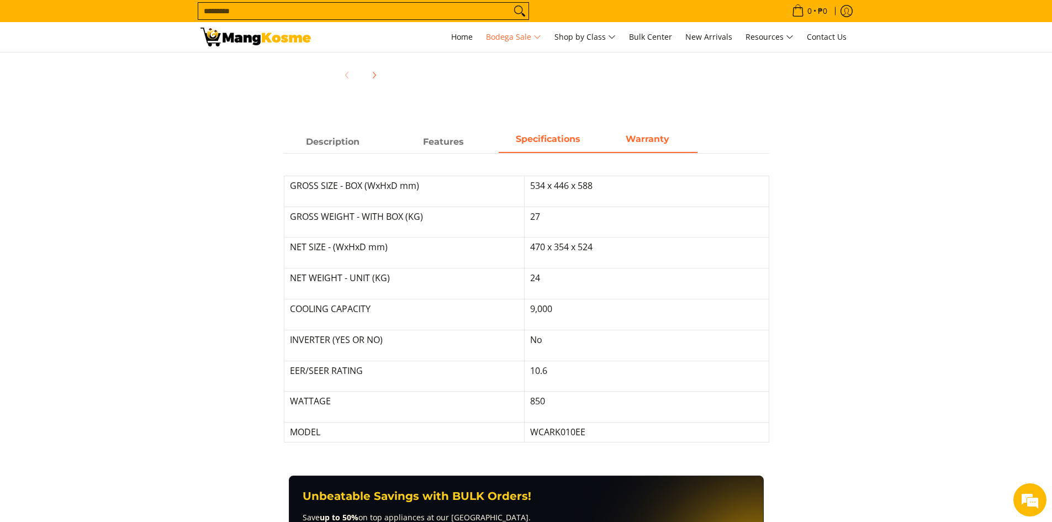
click at [654, 141] on strong "Warranty" at bounding box center [648, 139] width 44 height 10
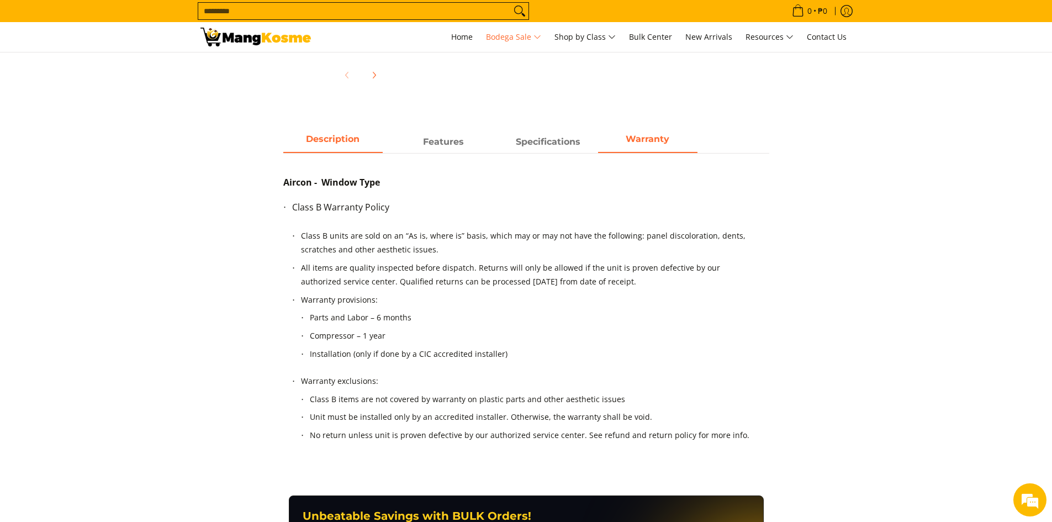
click at [356, 150] on span "Description" at bounding box center [332, 142] width 99 height 20
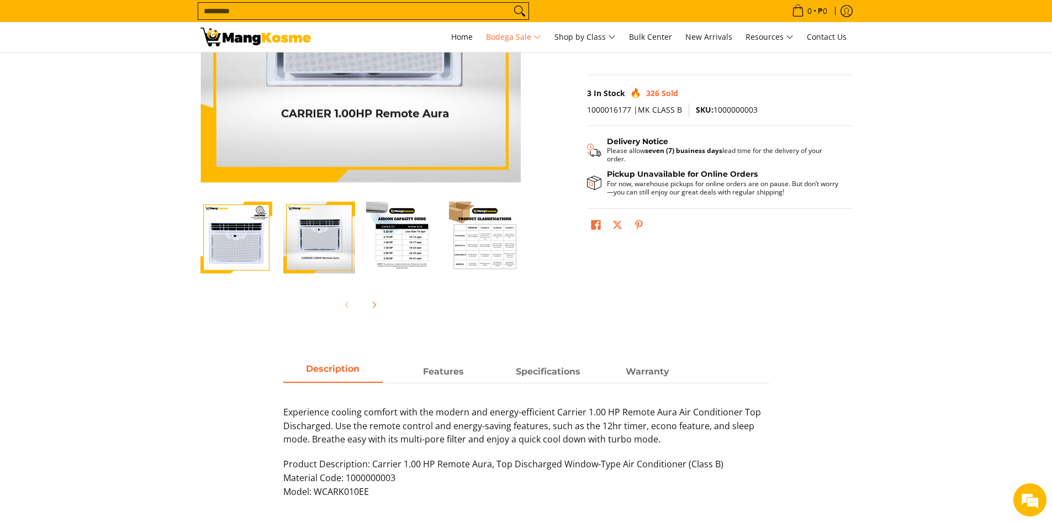
scroll to position [0, 0]
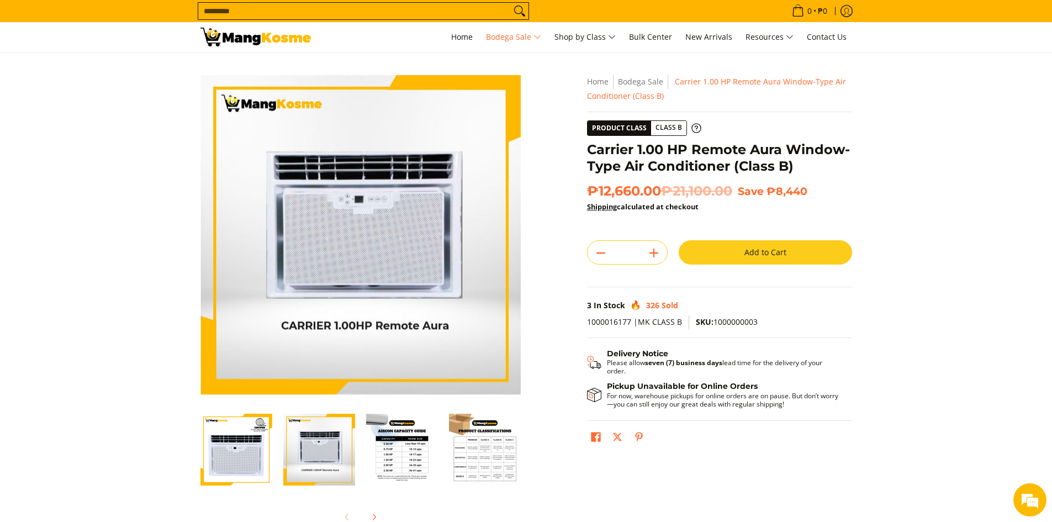
drag, startPoint x: 172, startPoint y: 51, endPoint x: 158, endPoint y: 51, distance: 14.4
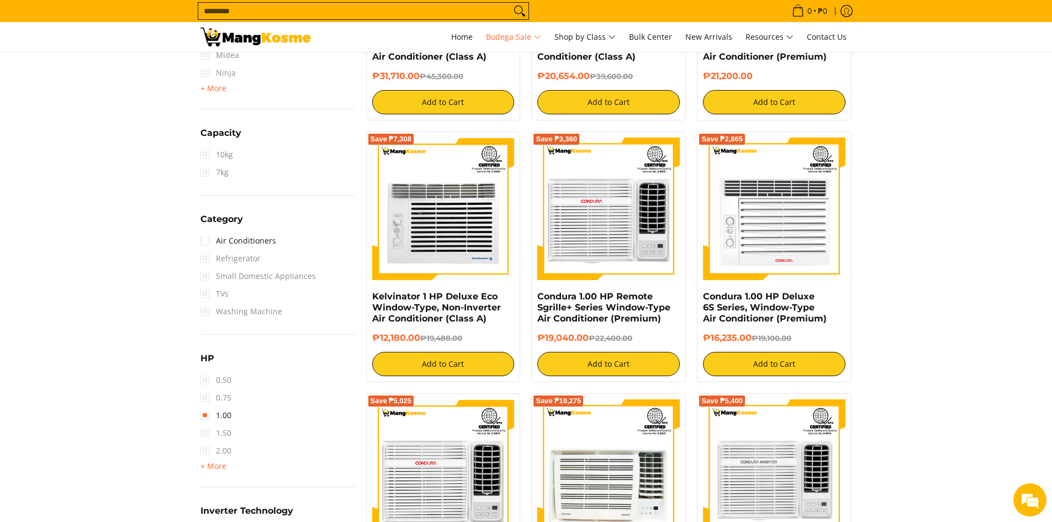
scroll to position [833, 0]
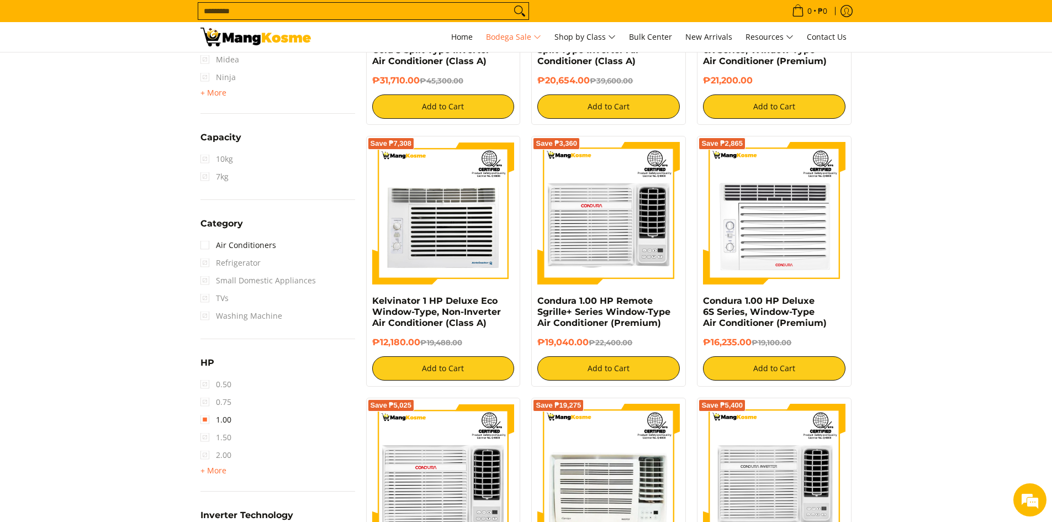
click at [213, 266] on span "Refrigerator" at bounding box center [230, 263] width 60 height 18
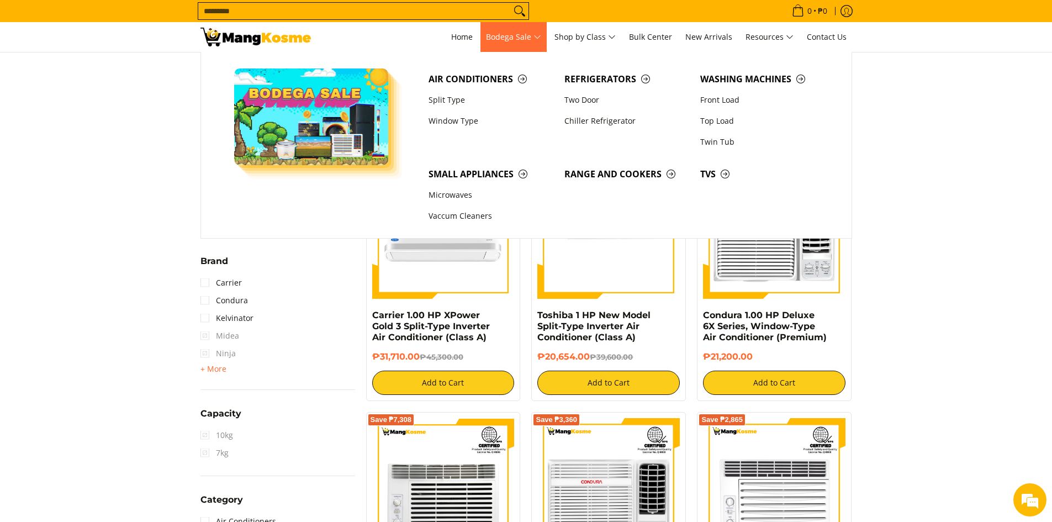
scroll to position [0, 0]
click at [599, 75] on span "Refrigerators" at bounding box center [626, 79] width 125 height 14
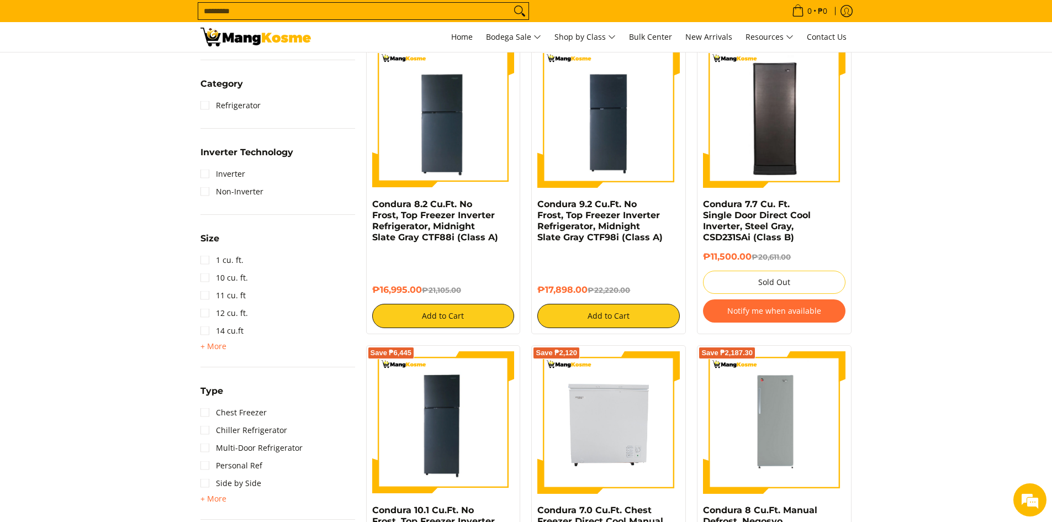
scroll to position [442, 0]
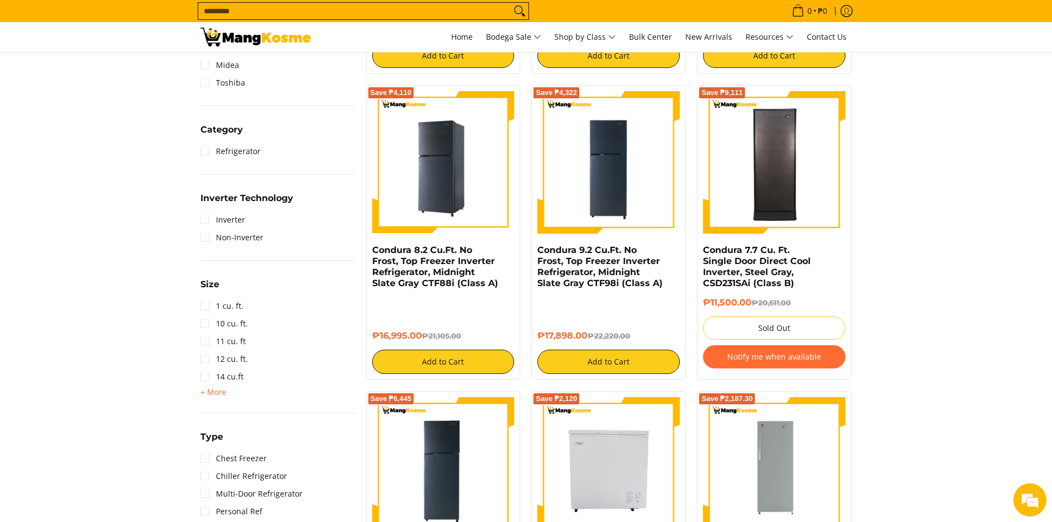
click at [457, 170] on img at bounding box center [443, 162] width 142 height 142
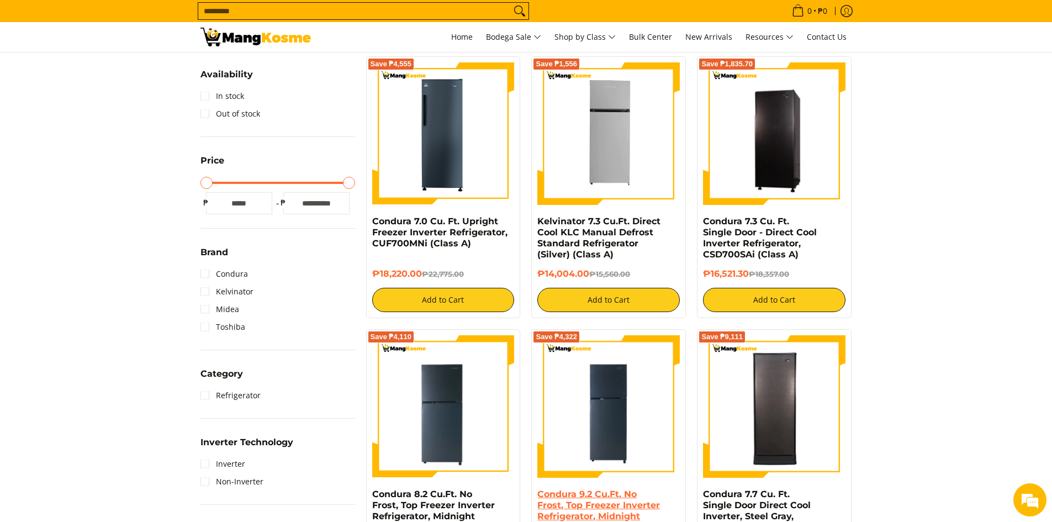
scroll to position [166, 0]
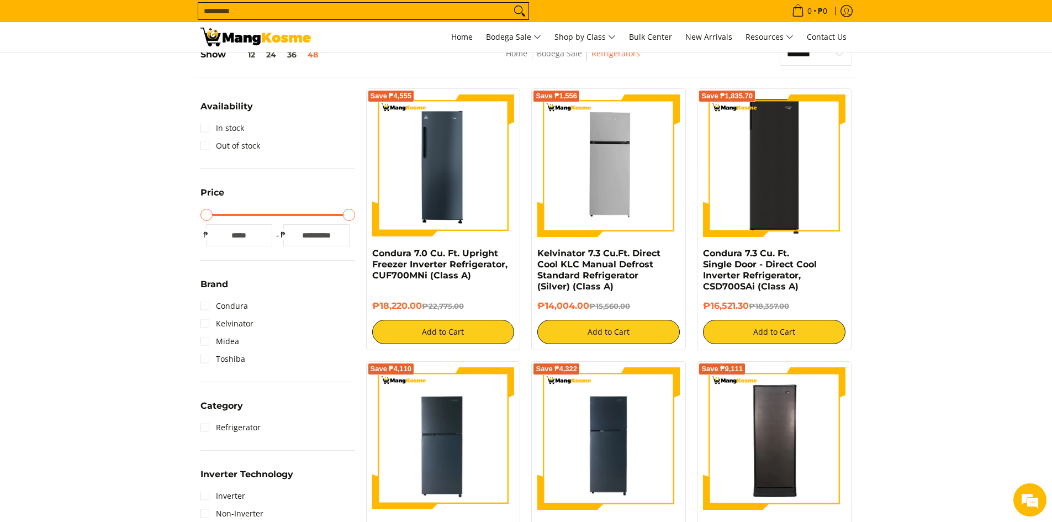
click at [779, 186] on img at bounding box center [774, 165] width 142 height 142
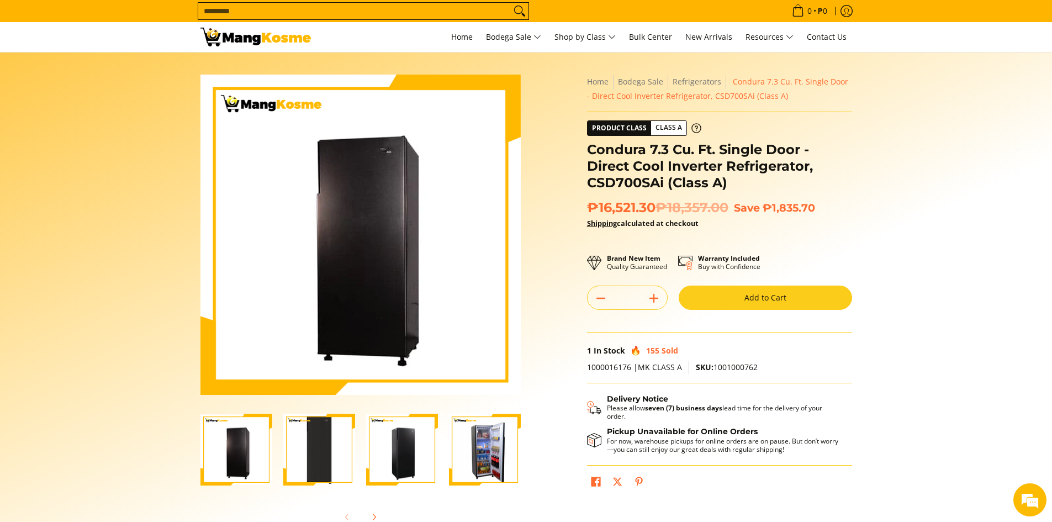
click at [483, 454] on img "Condura 7.3 Cu. Ft. Single Door - Direct Cool Inverter Refrigerator, CSD700SAi …" at bounding box center [485, 450] width 72 height 70
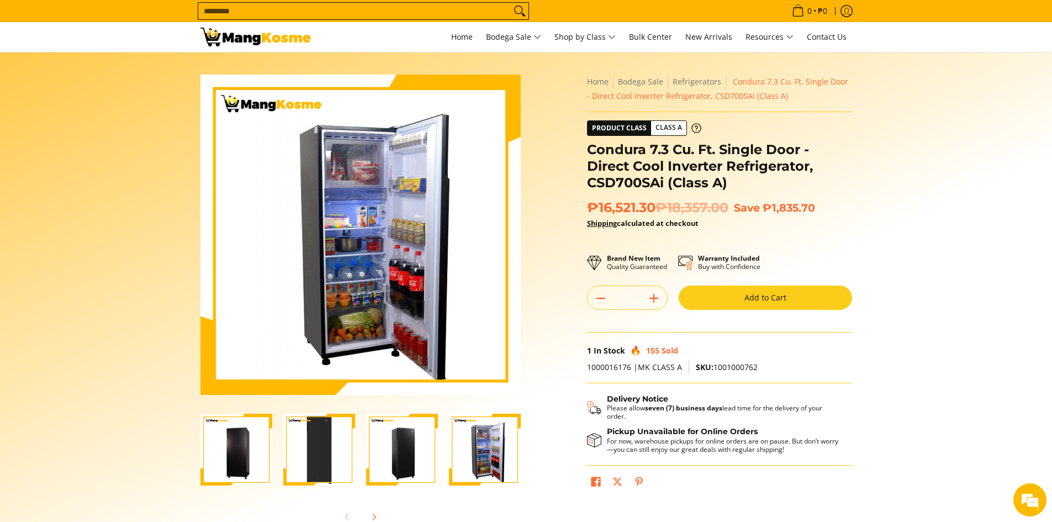
drag, startPoint x: 500, startPoint y: 410, endPoint x: 506, endPoint y: 413, distance: 7.0
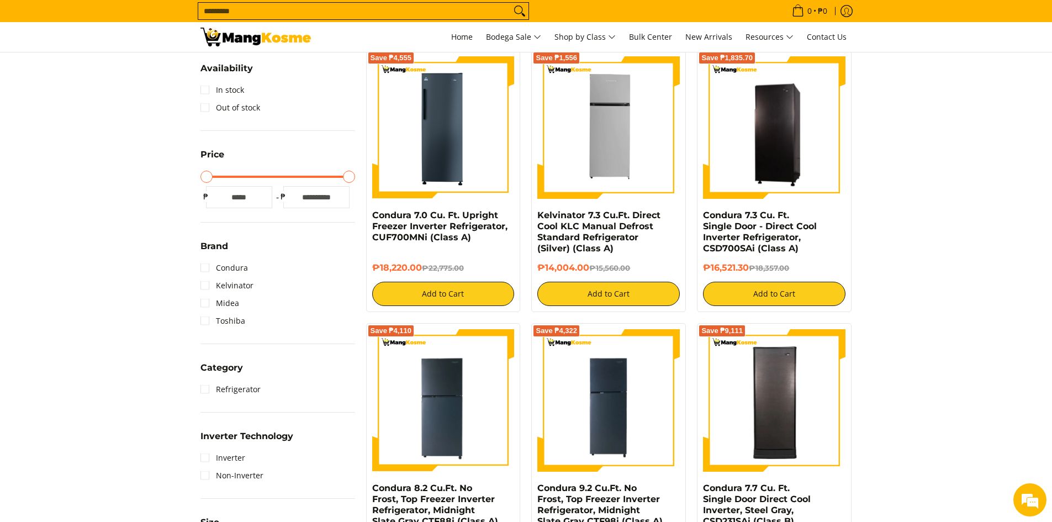
scroll to position [276, 0]
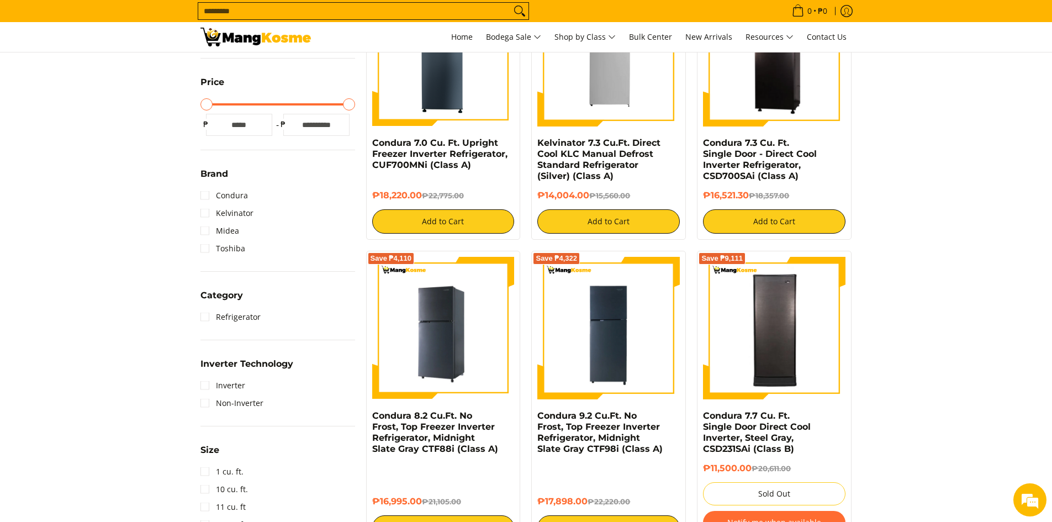
click at [462, 356] on img at bounding box center [443, 328] width 142 height 142
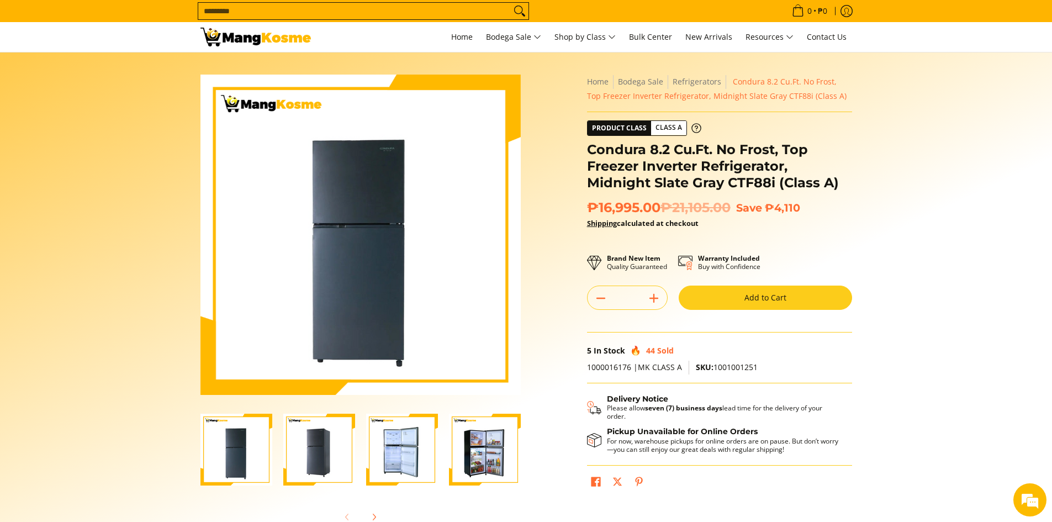
click at [415, 450] on img "Condura 8.2 Cu.Ft. No Frost, Top Freezer Inverter Refrigerator, Midnight Slate …" at bounding box center [402, 450] width 72 height 72
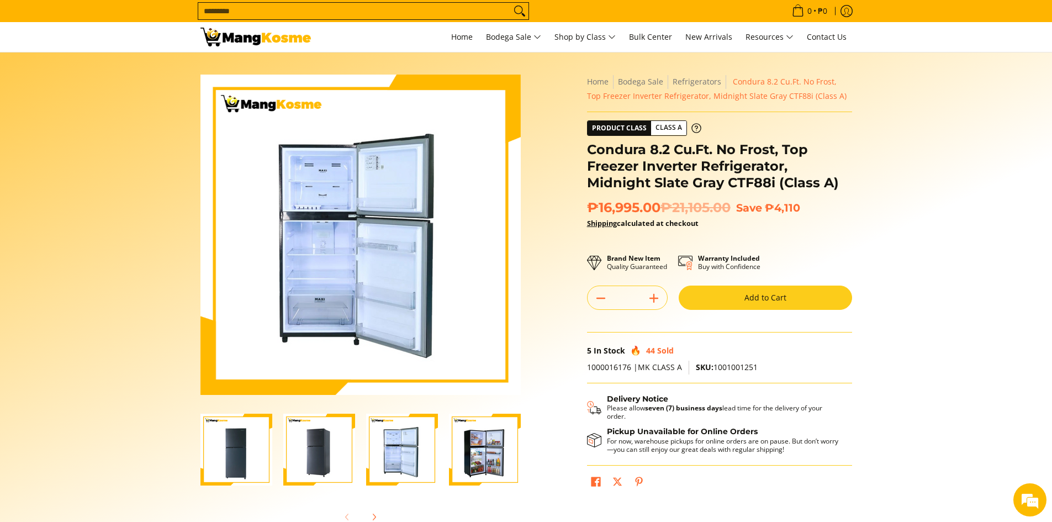
click at [480, 456] on img "Condura 8.2 Cu.Ft. No Frost, Top Freezer Inverter Refrigerator, Midnight Slate …" at bounding box center [485, 450] width 72 height 72
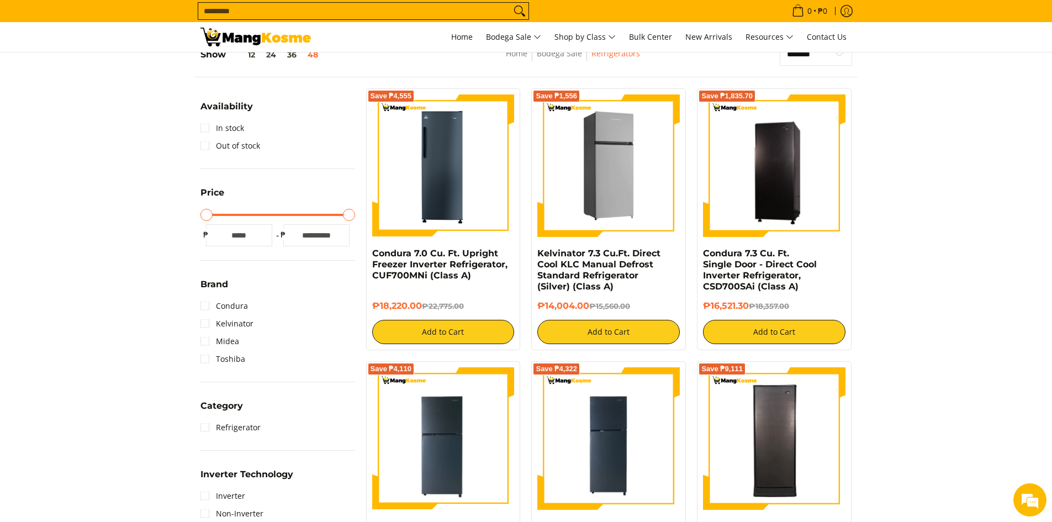
scroll to position [110, 0]
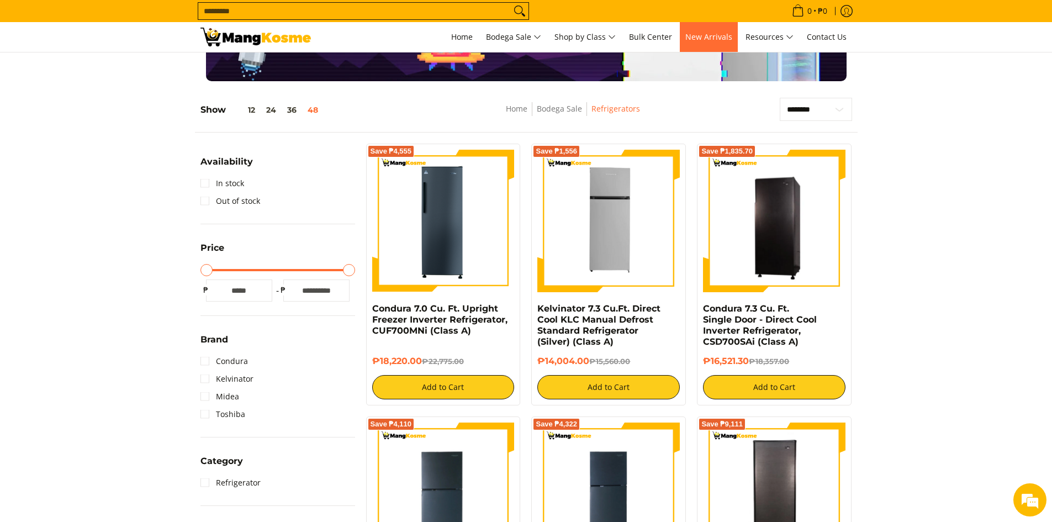
click at [704, 35] on span "New Arrivals" at bounding box center [708, 36] width 47 height 10
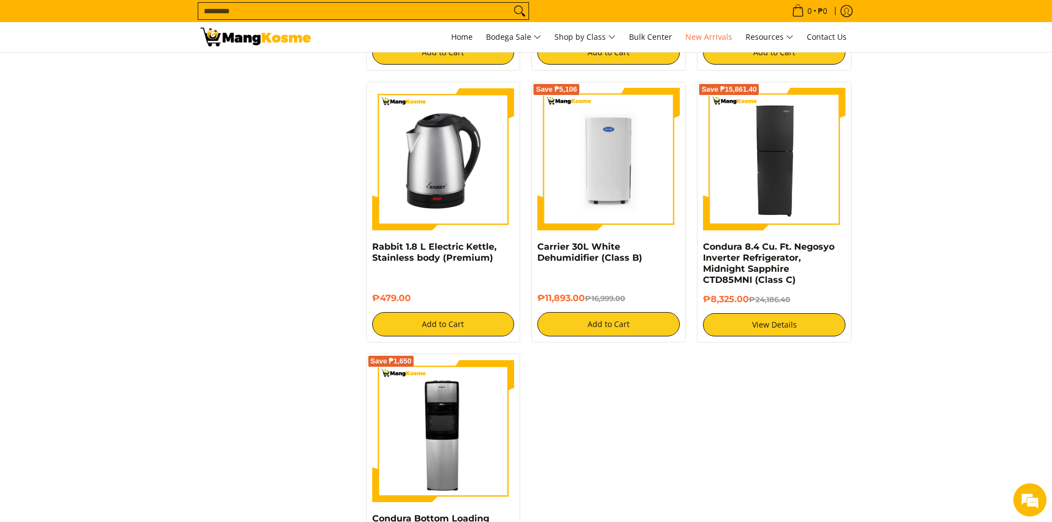
scroll to position [1712, 0]
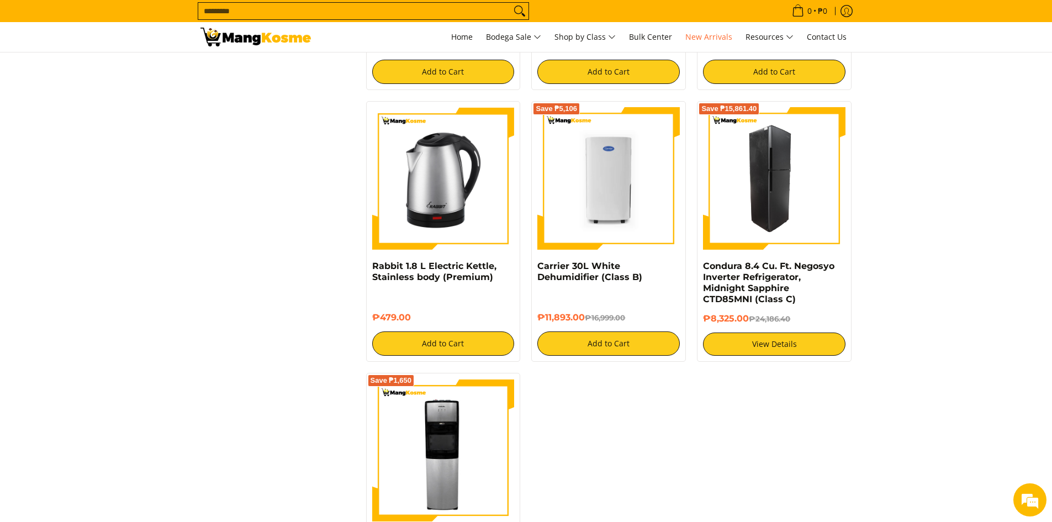
click at [801, 215] on img at bounding box center [774, 178] width 142 height 142
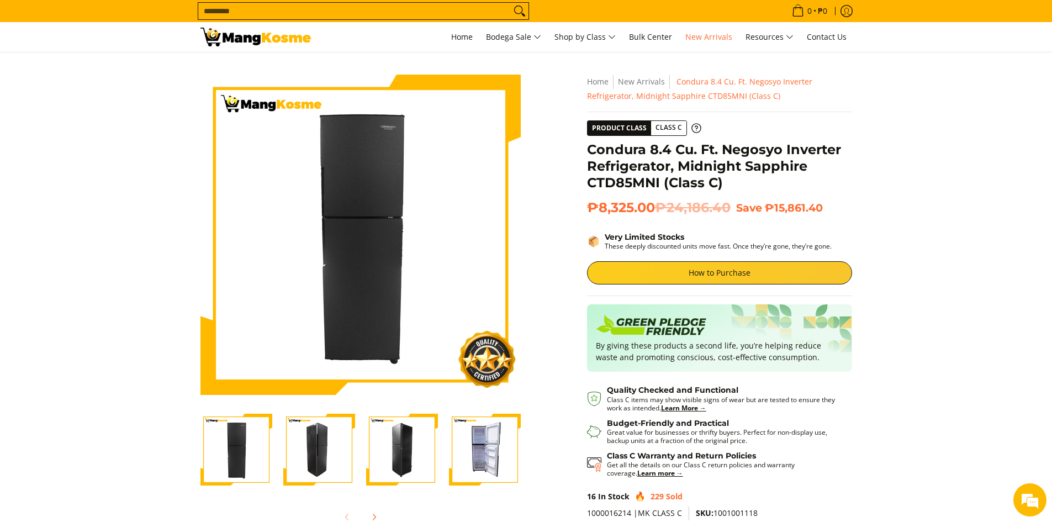
click at [497, 455] on img "Condura 8.4 Cu. Ft. Negosyo Inverter Refrigerator, Midnight Sapphire CTD85MNI (…" at bounding box center [485, 450] width 72 height 72
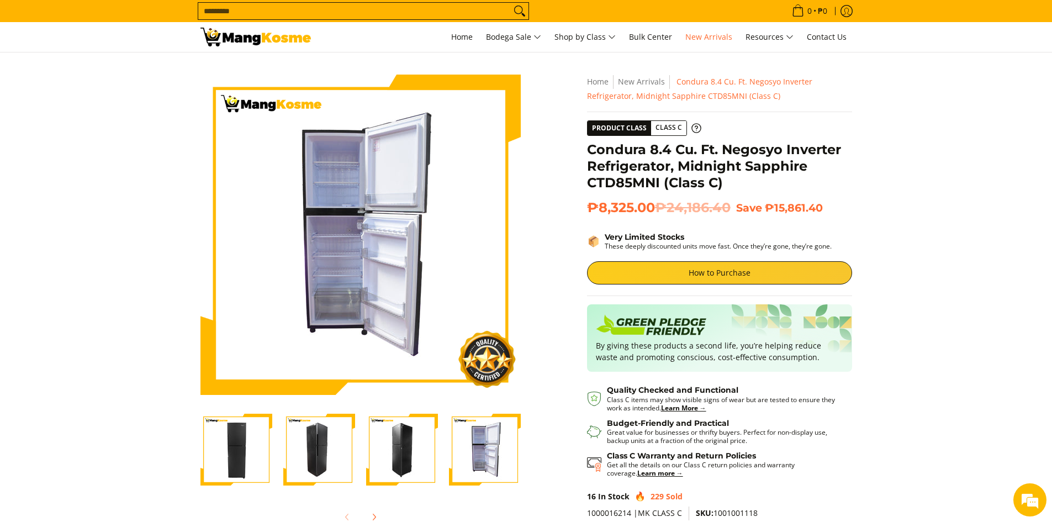
click at [407, 456] on img "Condura 8.4 Cu. Ft. Negosyo Inverter Refrigerator, Midnight Sapphire CTD85MNI (…" at bounding box center [402, 450] width 72 height 72
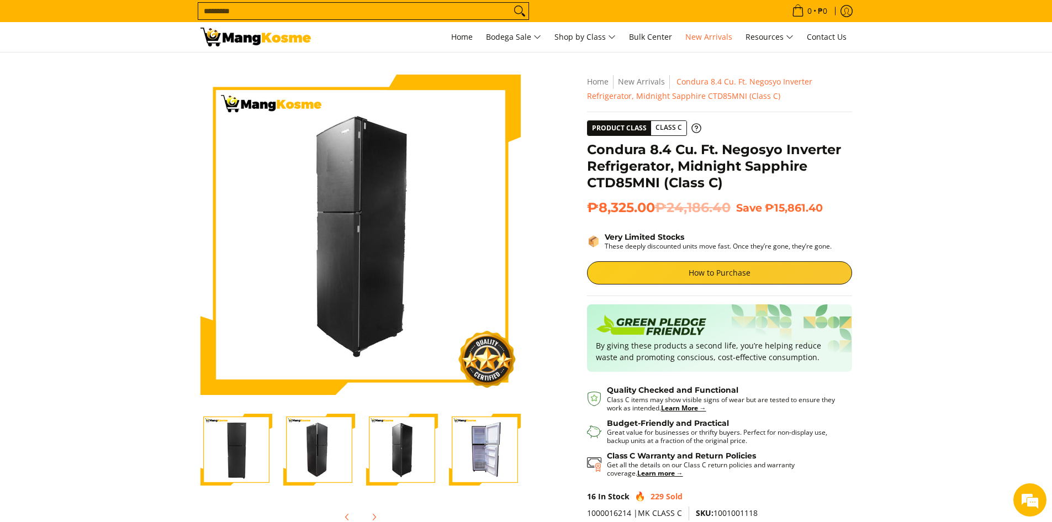
click at [343, 455] on img "Condura 8.4 Cu. Ft. Negosyo Inverter Refrigerator, Midnight Sapphire CTD85MNI (…" at bounding box center [319, 450] width 72 height 72
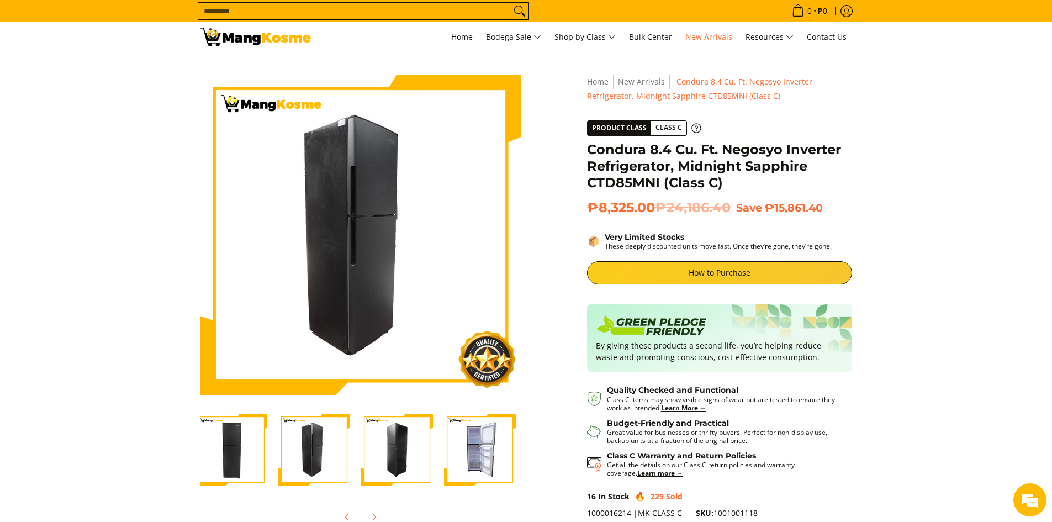
click at [247, 450] on img "Condura 8.4 Cu. Ft. Negosyo Inverter Refrigerator, Midnight Sapphire CTD85MNI (…" at bounding box center [231, 450] width 72 height 72
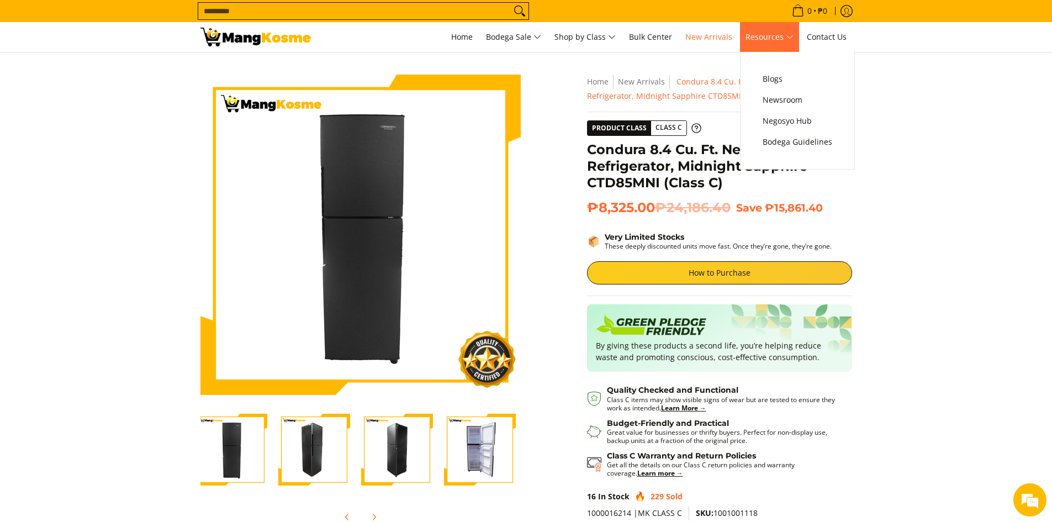
click at [769, 30] on span "Resources" at bounding box center [769, 37] width 48 height 14
click at [796, 119] on span "Negosyo Hub" at bounding box center [798, 121] width 70 height 14
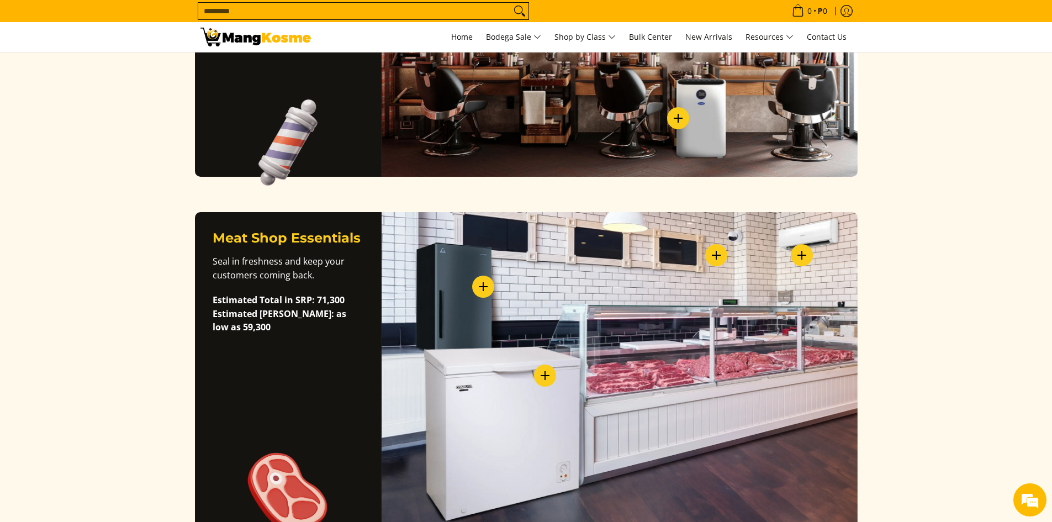
scroll to position [1134, 0]
